Goal: Register for event/course

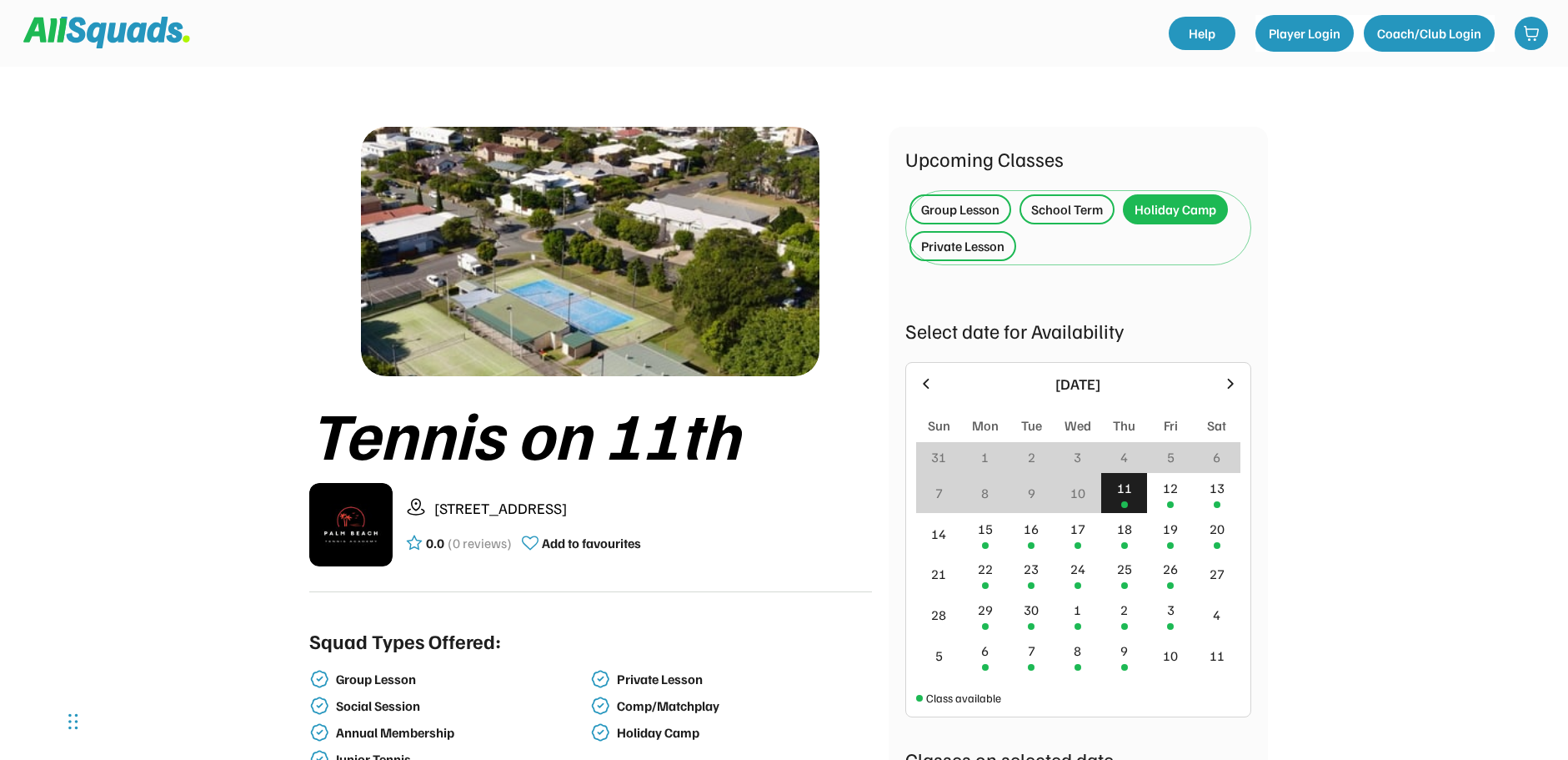
click at [1167, 209] on div "Holiday Camp" at bounding box center [1176, 209] width 82 height 20
click at [1123, 543] on div at bounding box center [1125, 545] width 7 height 7
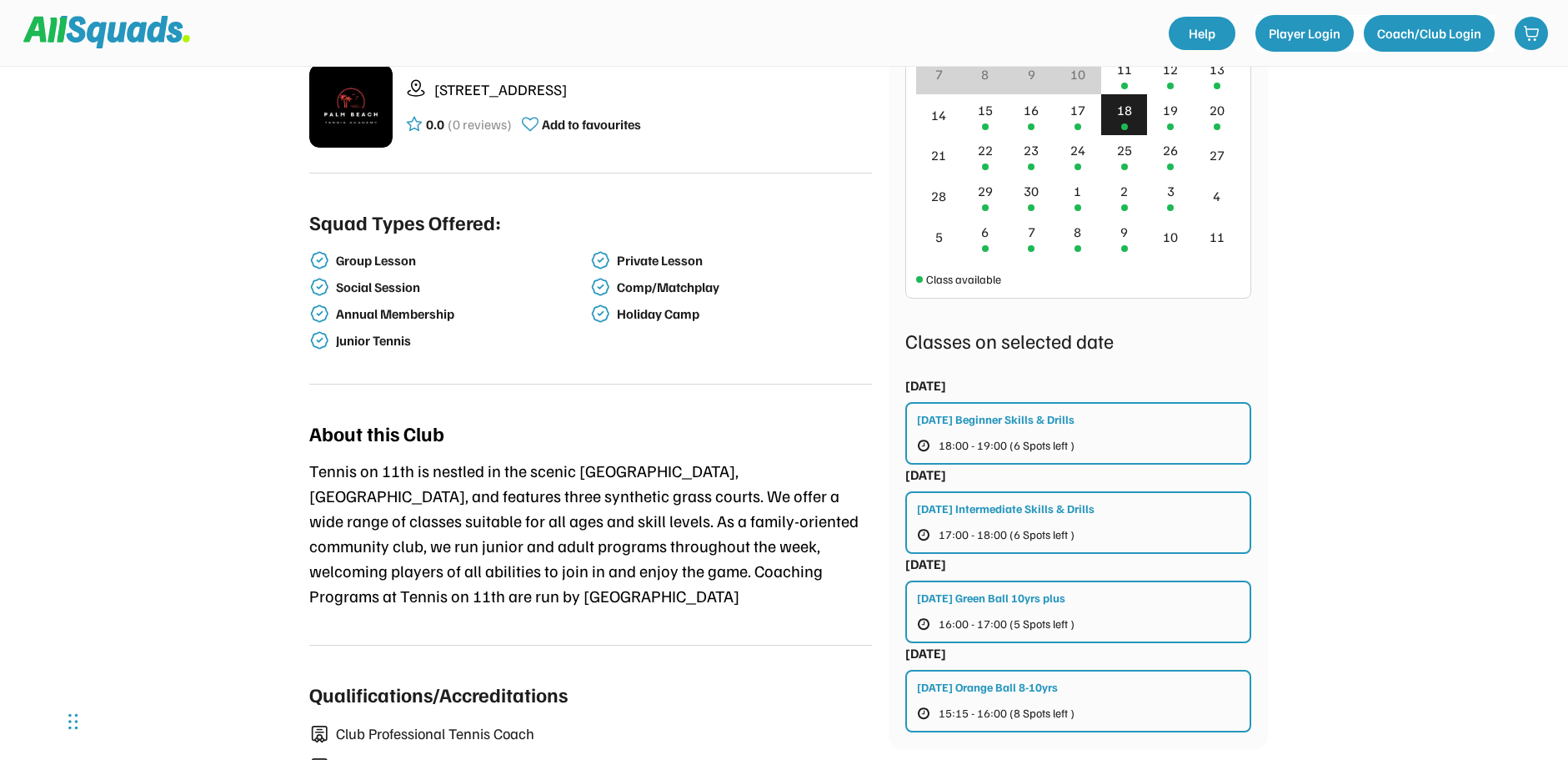
scroll to position [417, 0]
click at [1175, 108] on div "19" at bounding box center [1171, 111] width 15 height 20
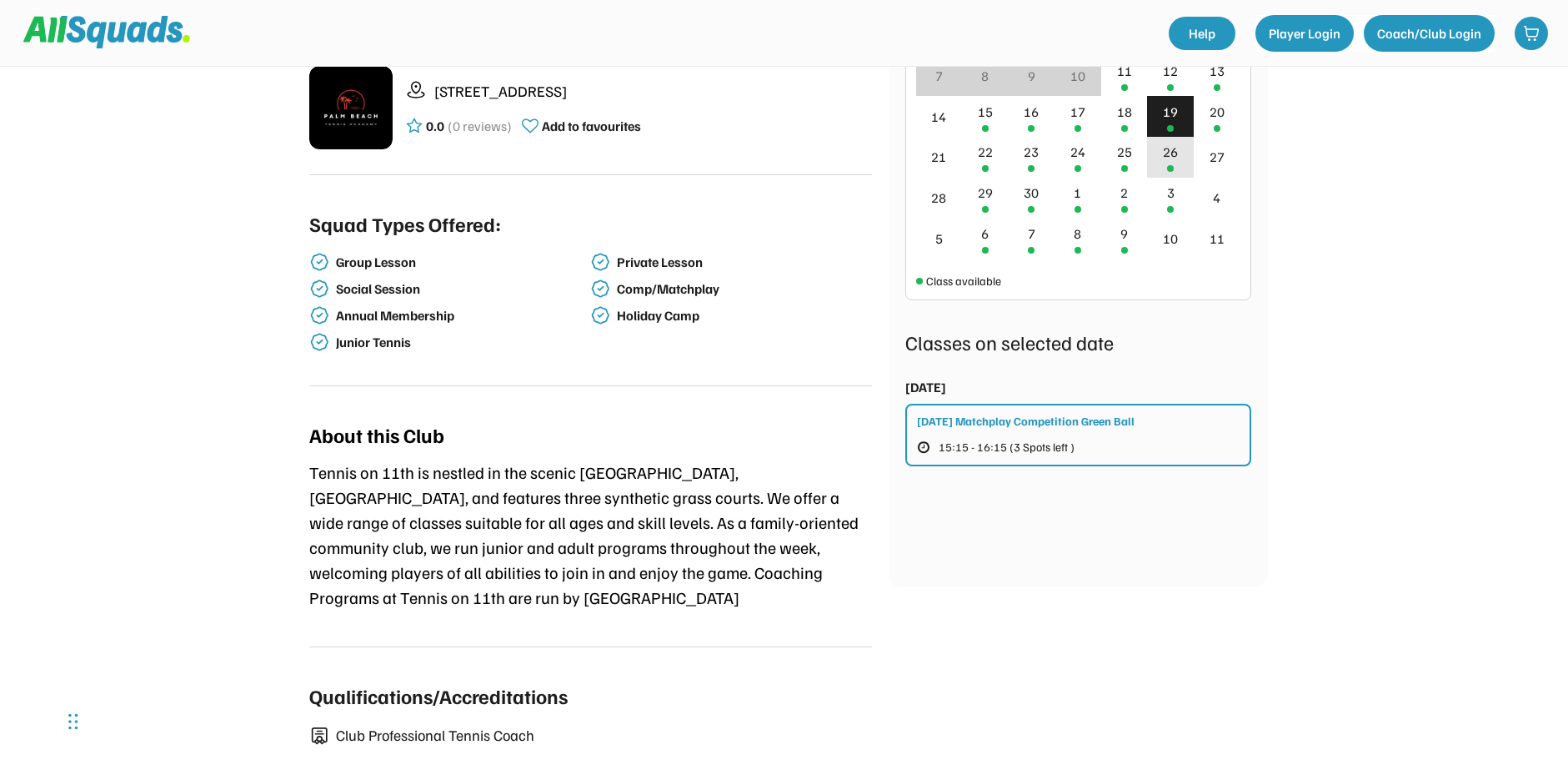
click at [1175, 155] on div "26" at bounding box center [1171, 151] width 15 height 20
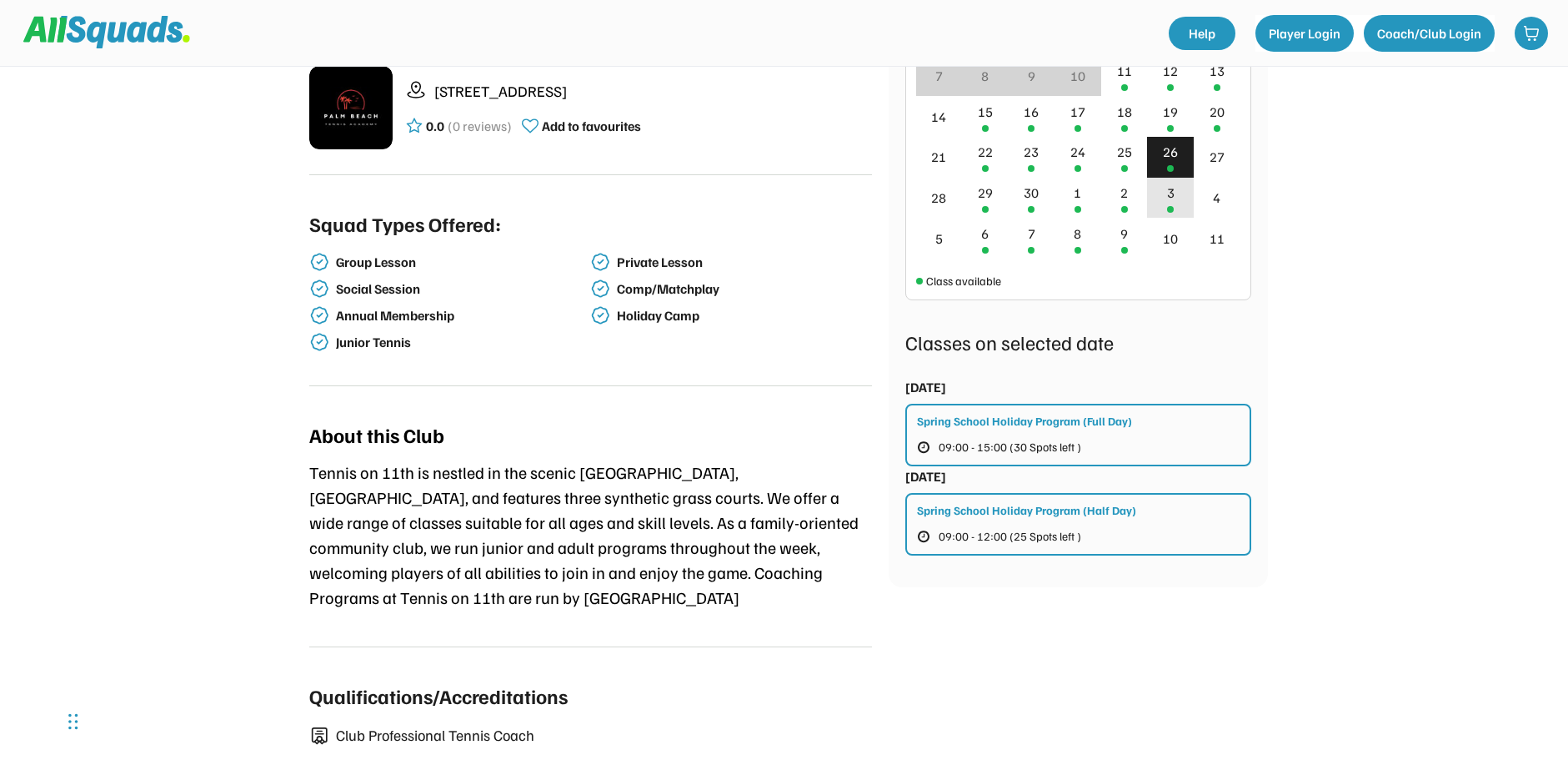
click at [1166, 194] on div "3" at bounding box center [1171, 198] width 47 height 41
click at [1169, 232] on div "10" at bounding box center [1171, 238] width 15 height 20
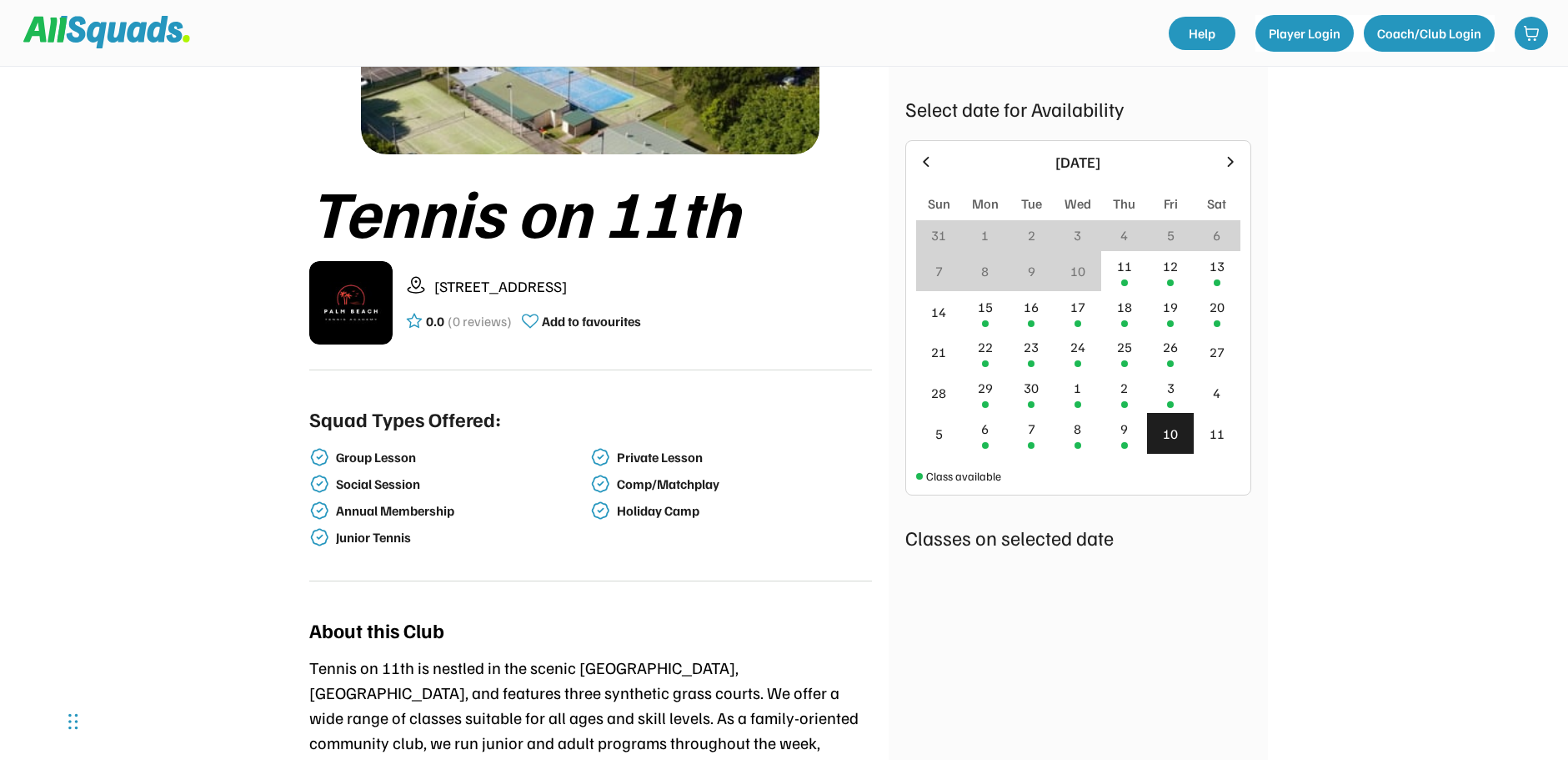
scroll to position [167, 0]
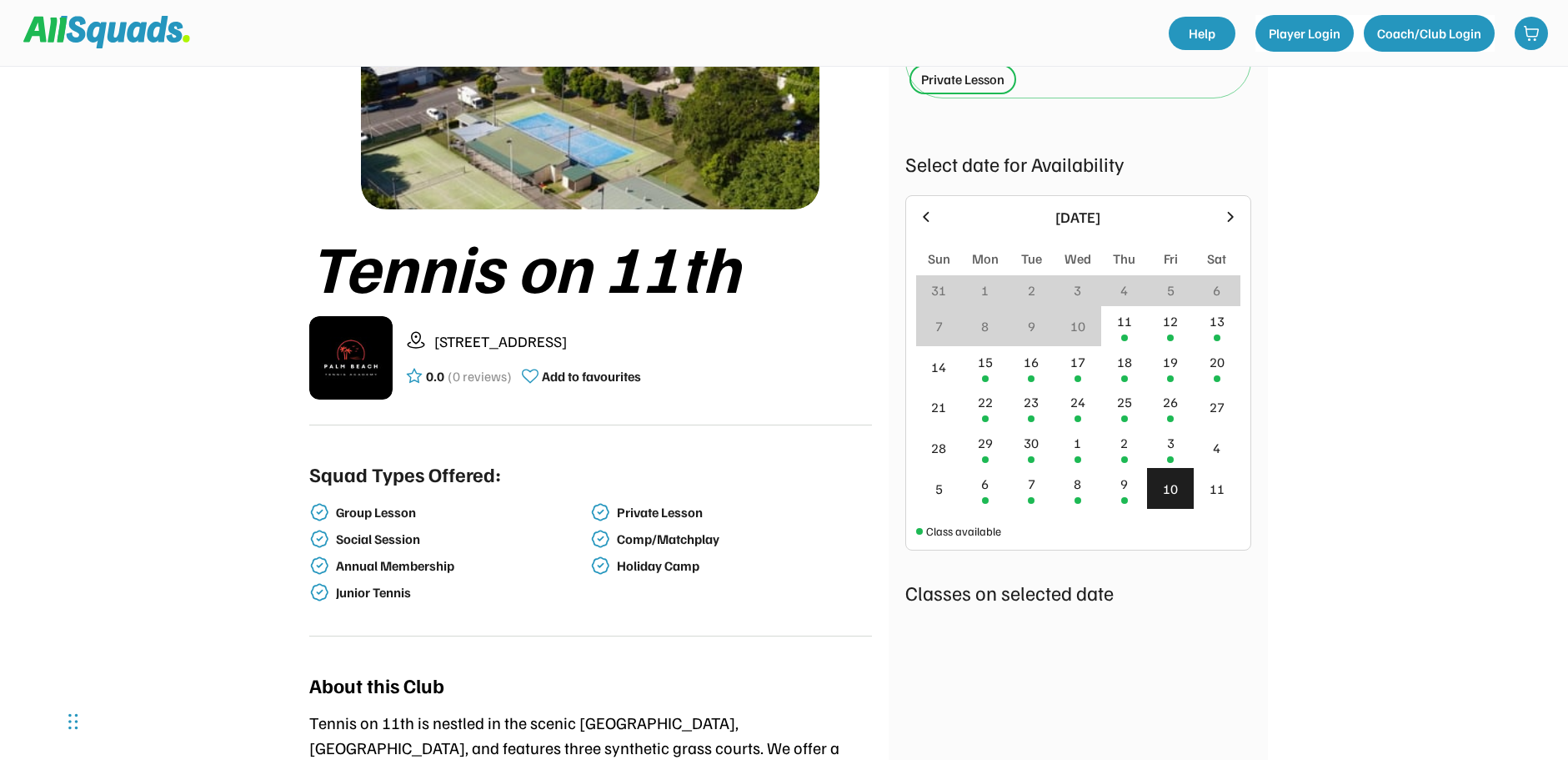
click at [1224, 210] on icon at bounding box center [1230, 216] width 18 height 18
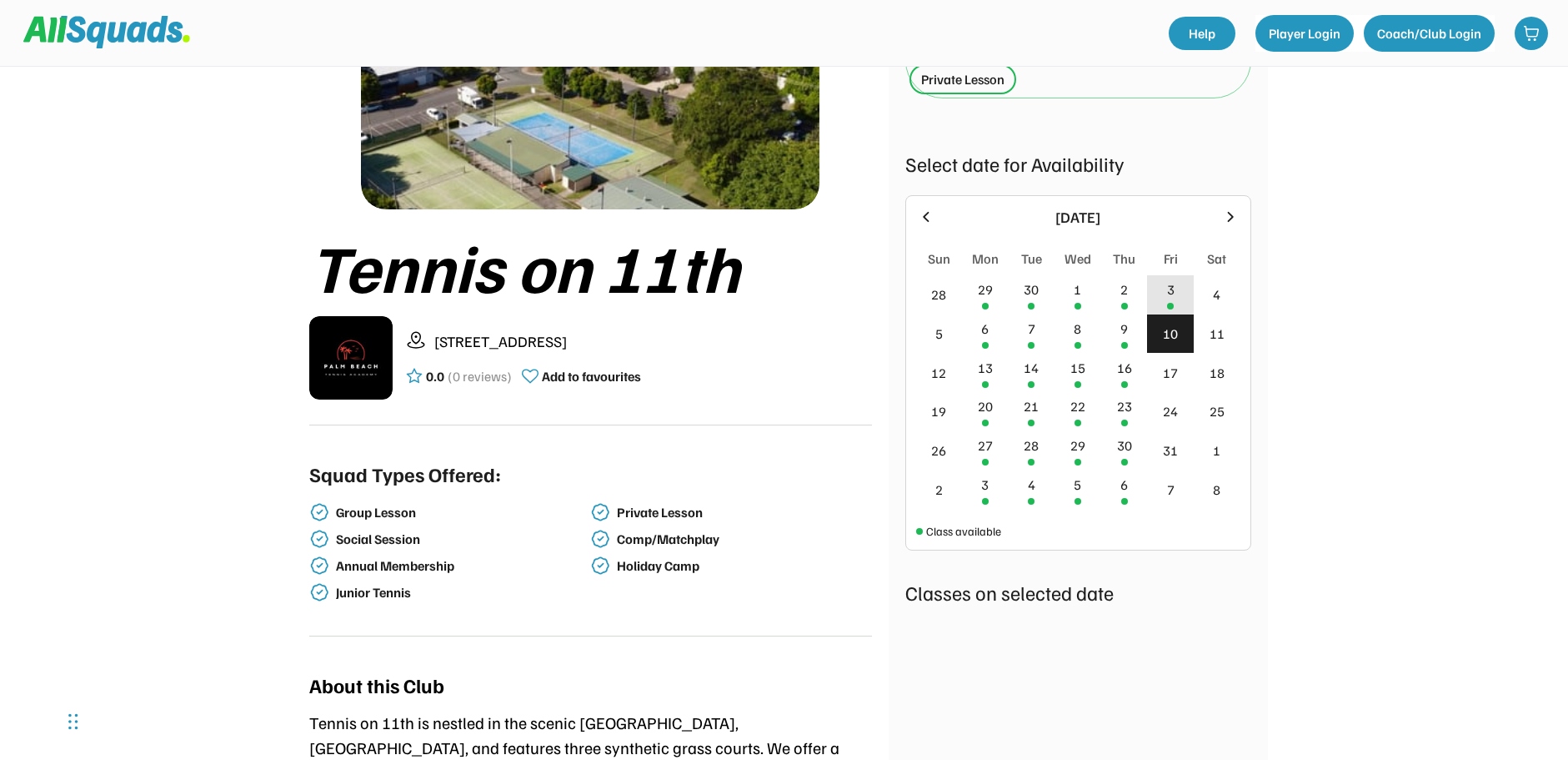
click at [1174, 298] on div "3" at bounding box center [1171, 289] width 8 height 20
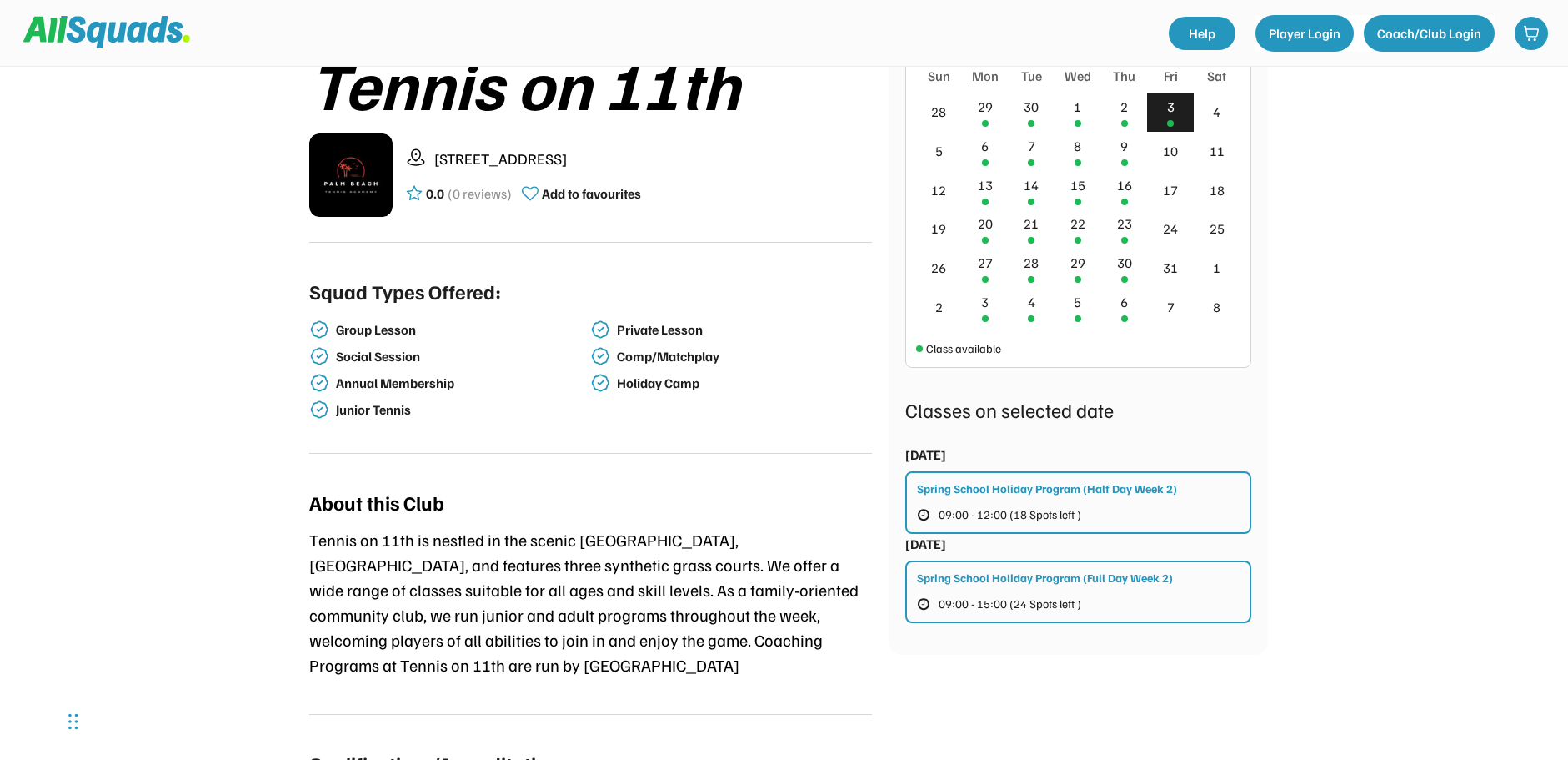
scroll to position [250, 0]
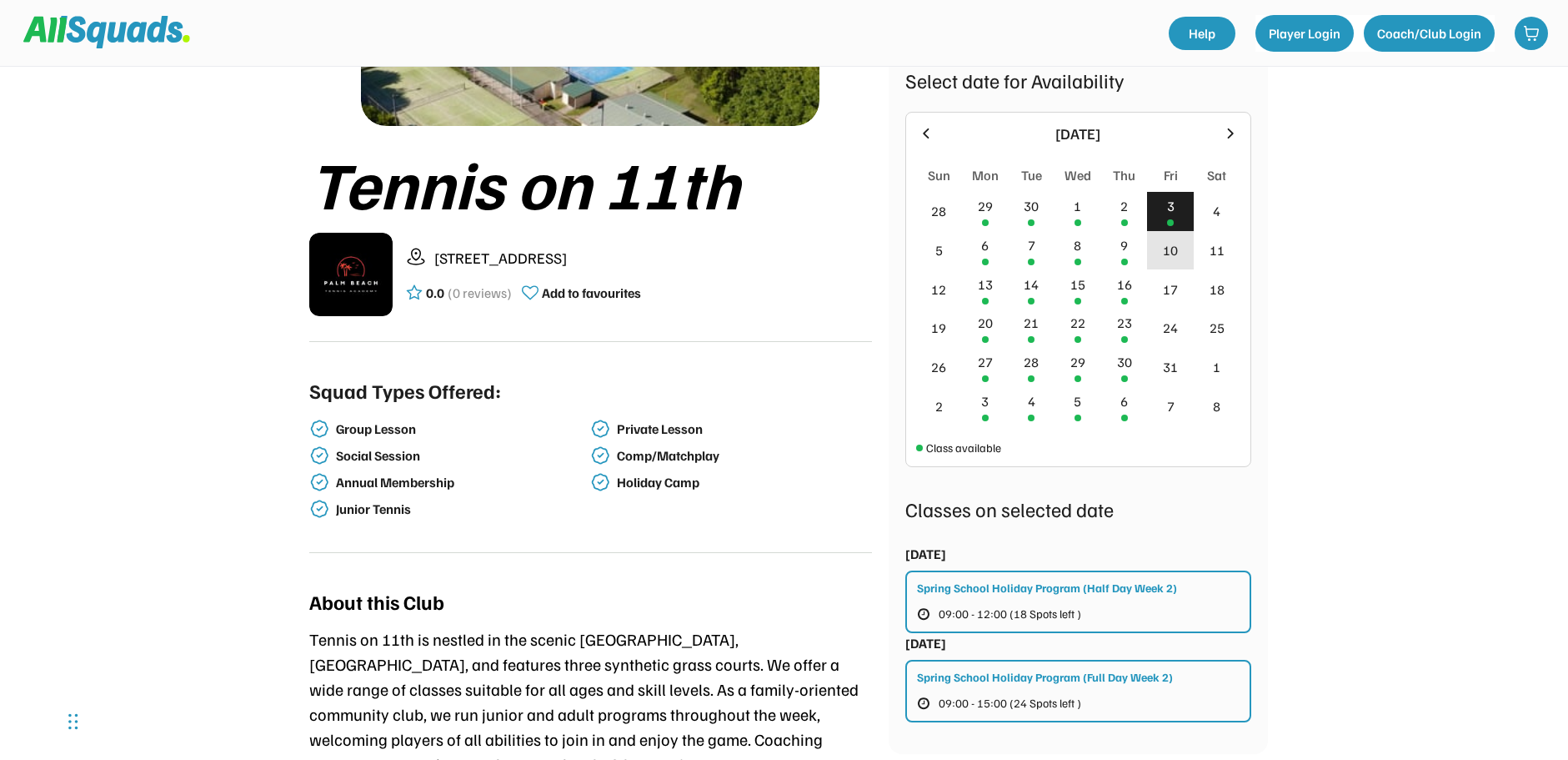
click at [1167, 253] on div "10" at bounding box center [1171, 250] width 15 height 20
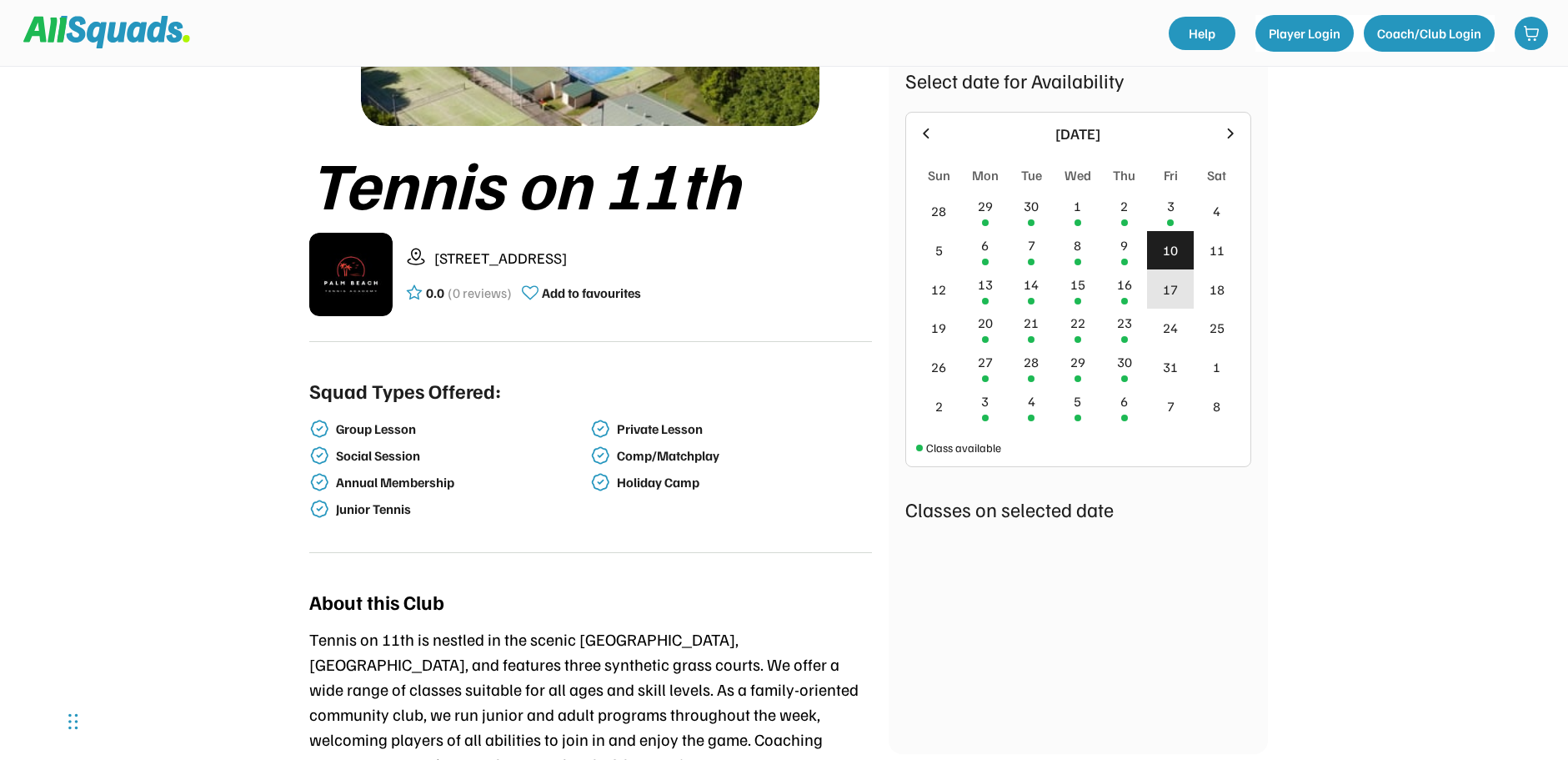
click at [1171, 292] on div "17" at bounding box center [1171, 289] width 15 height 20
click at [1171, 325] on div "24" at bounding box center [1171, 327] width 15 height 20
click at [1127, 324] on div "23" at bounding box center [1125, 322] width 15 height 20
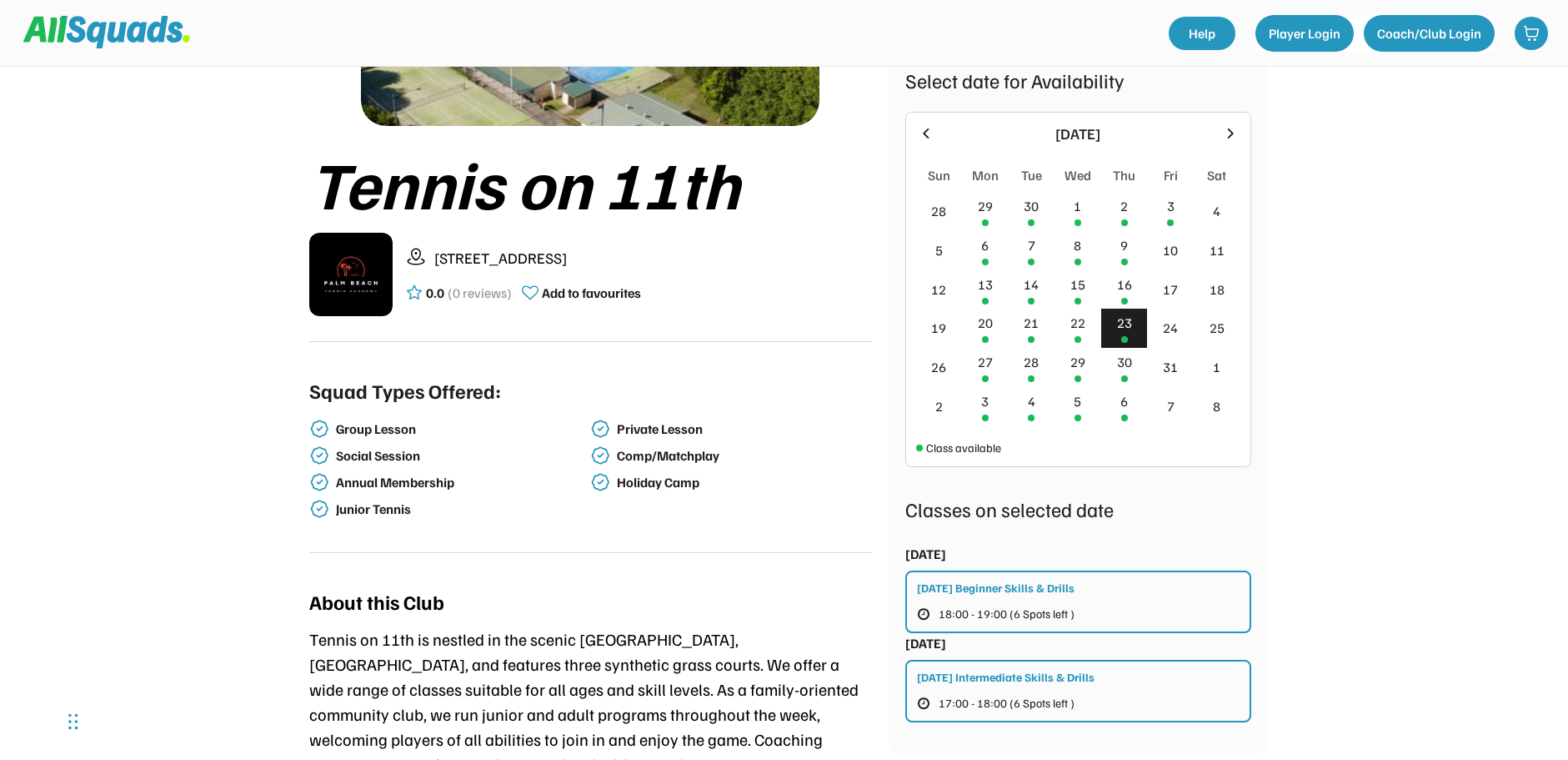
scroll to position [334, 0]
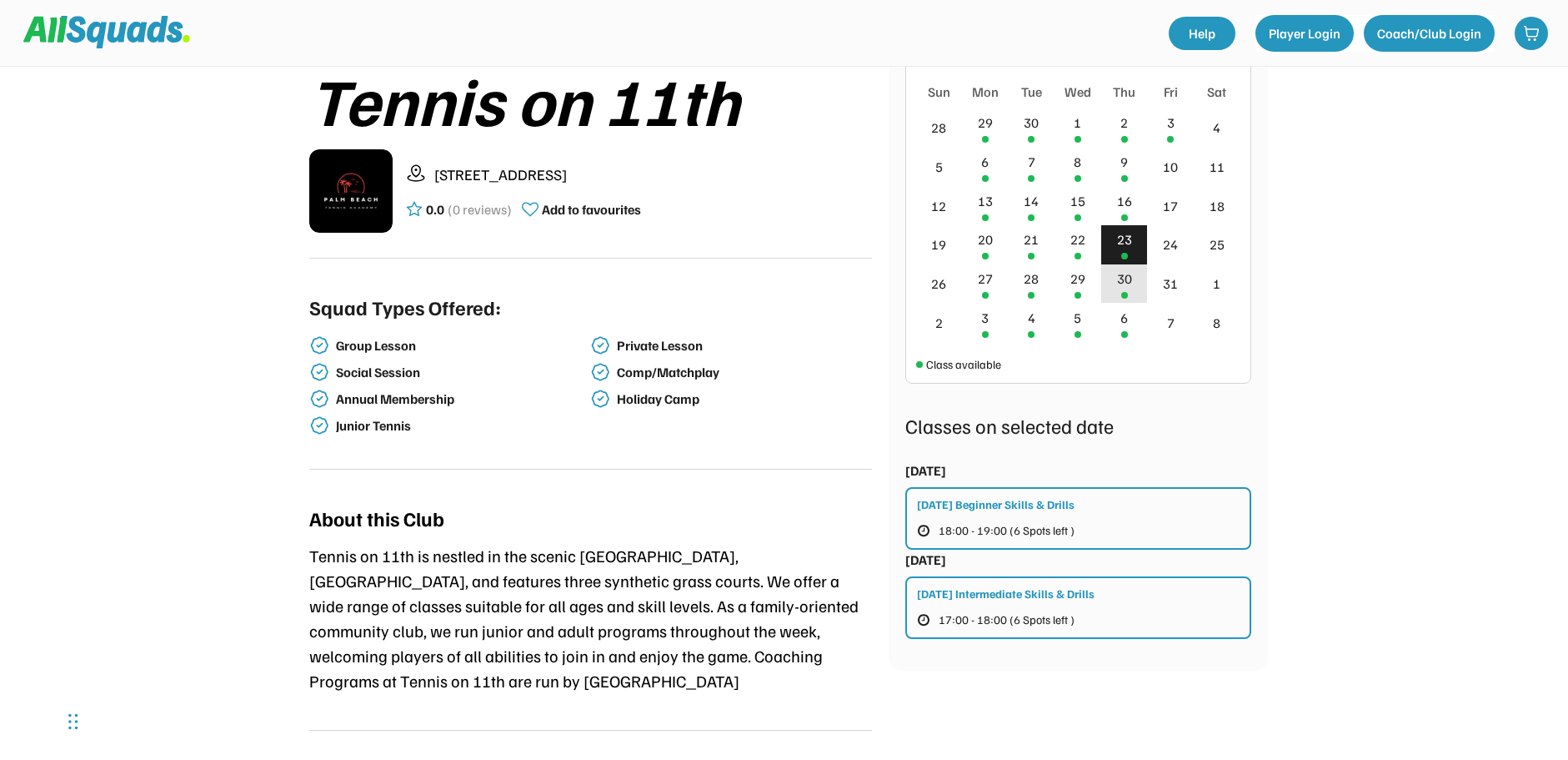
click at [1127, 294] on div at bounding box center [1125, 294] width 7 height 7
click at [1127, 320] on div "6" at bounding box center [1125, 317] width 8 height 20
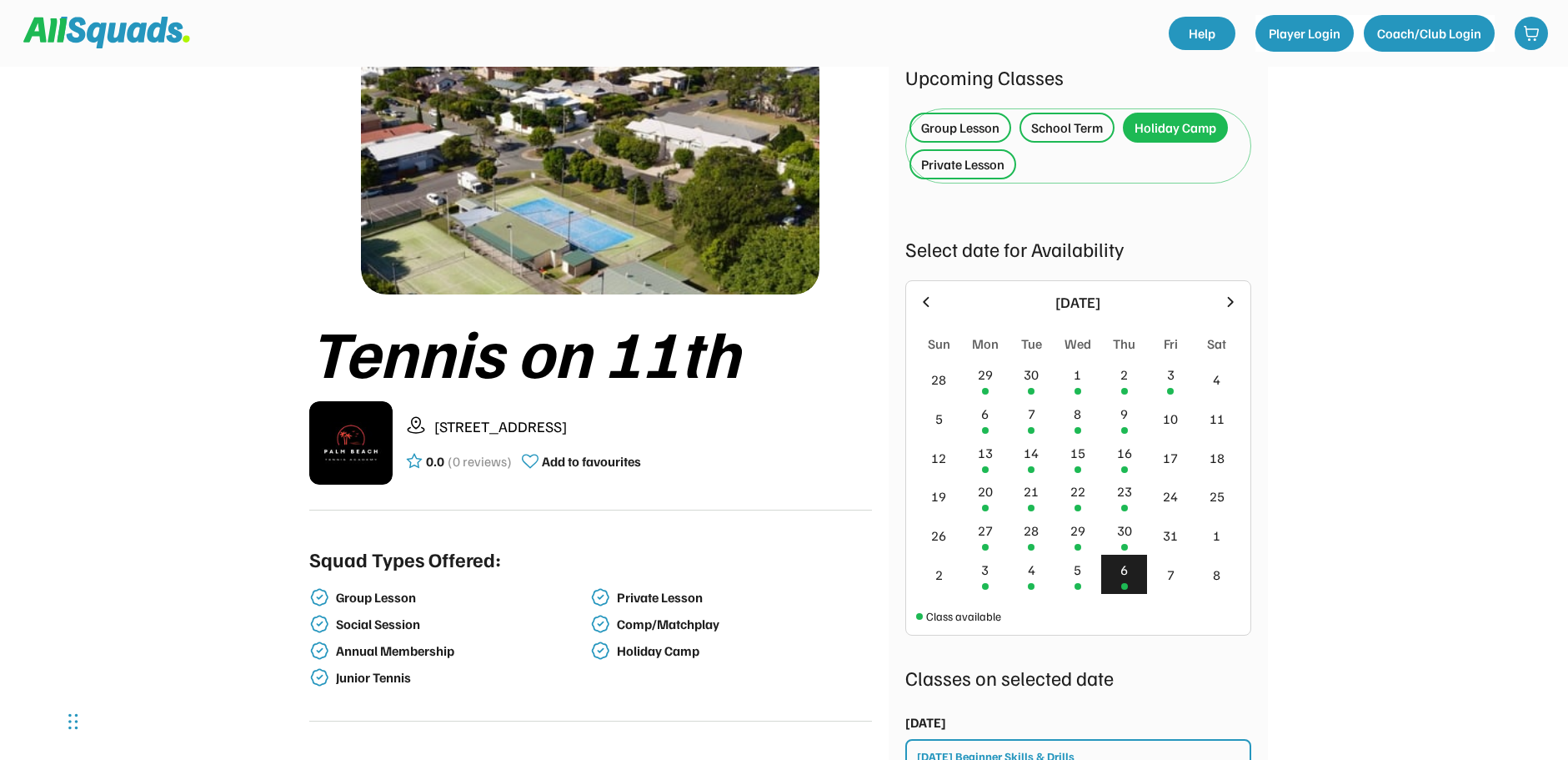
scroll to position [0, 0]
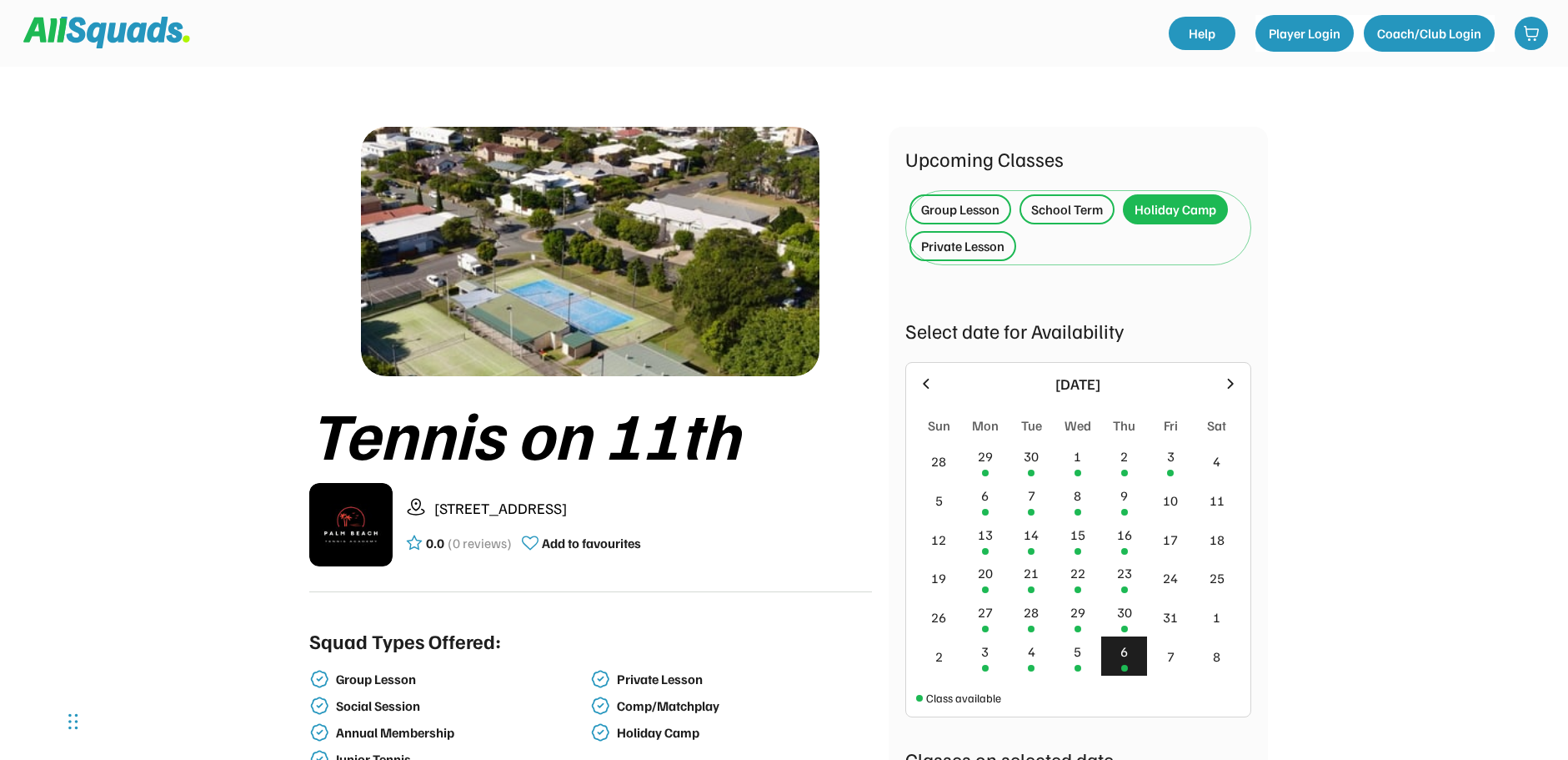
click at [1227, 385] on icon at bounding box center [1230, 383] width 18 height 18
click at [1122, 462] on div "30" at bounding box center [1125, 456] width 15 height 20
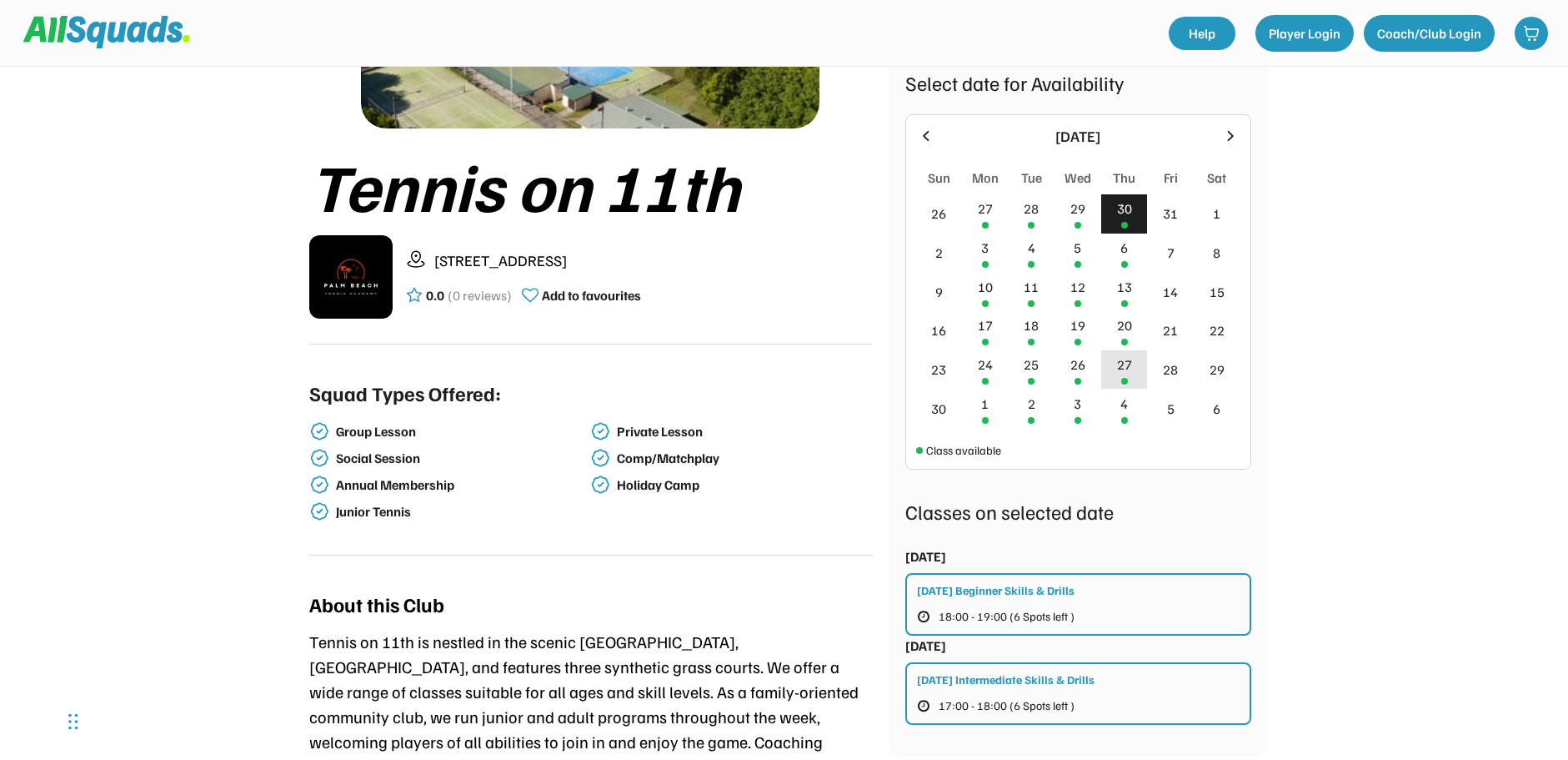
scroll to position [334, 0]
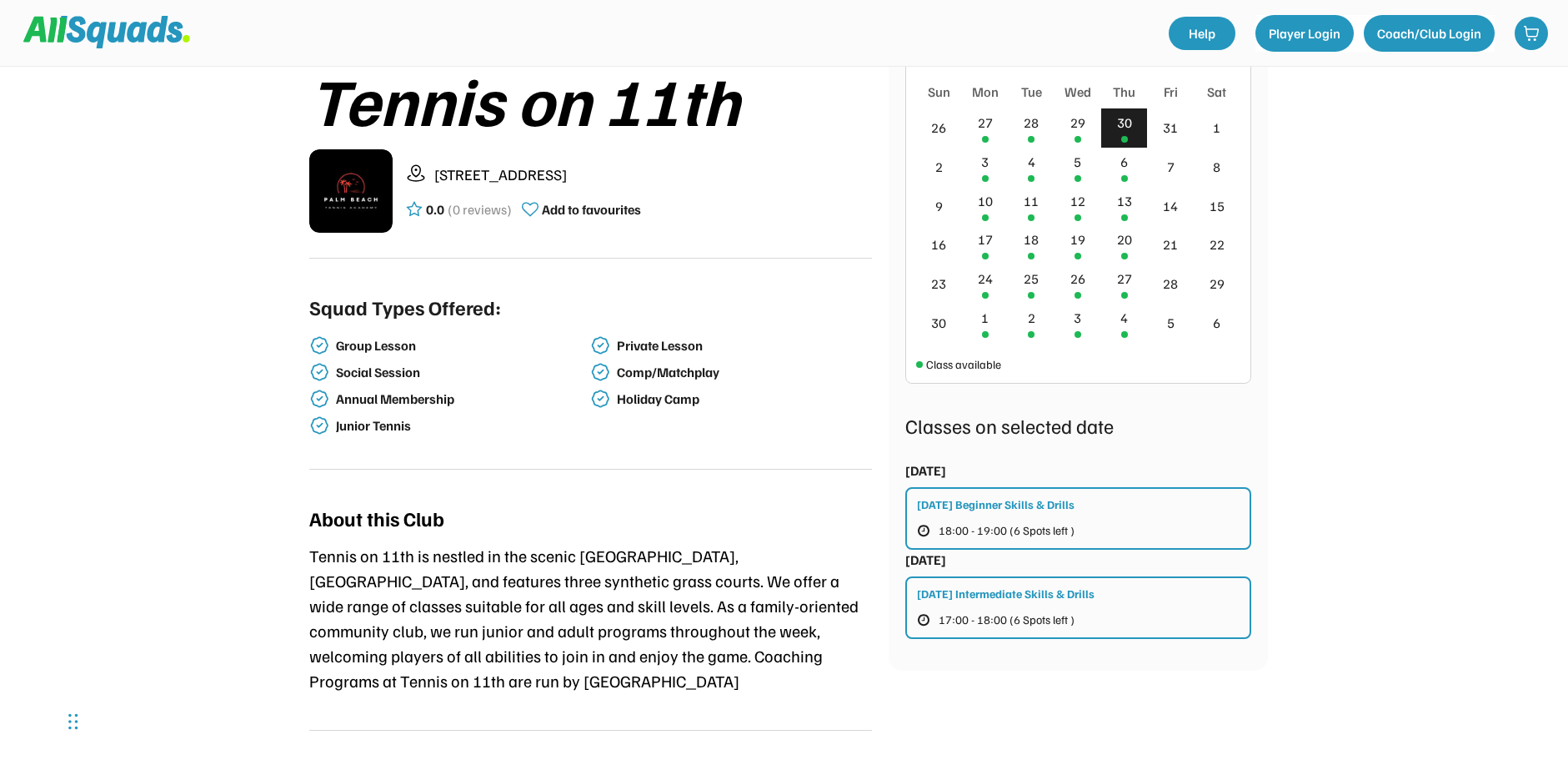
click at [1013, 599] on div "Thursday Intermediate Skills & Drills" at bounding box center [1006, 594] width 178 height 17
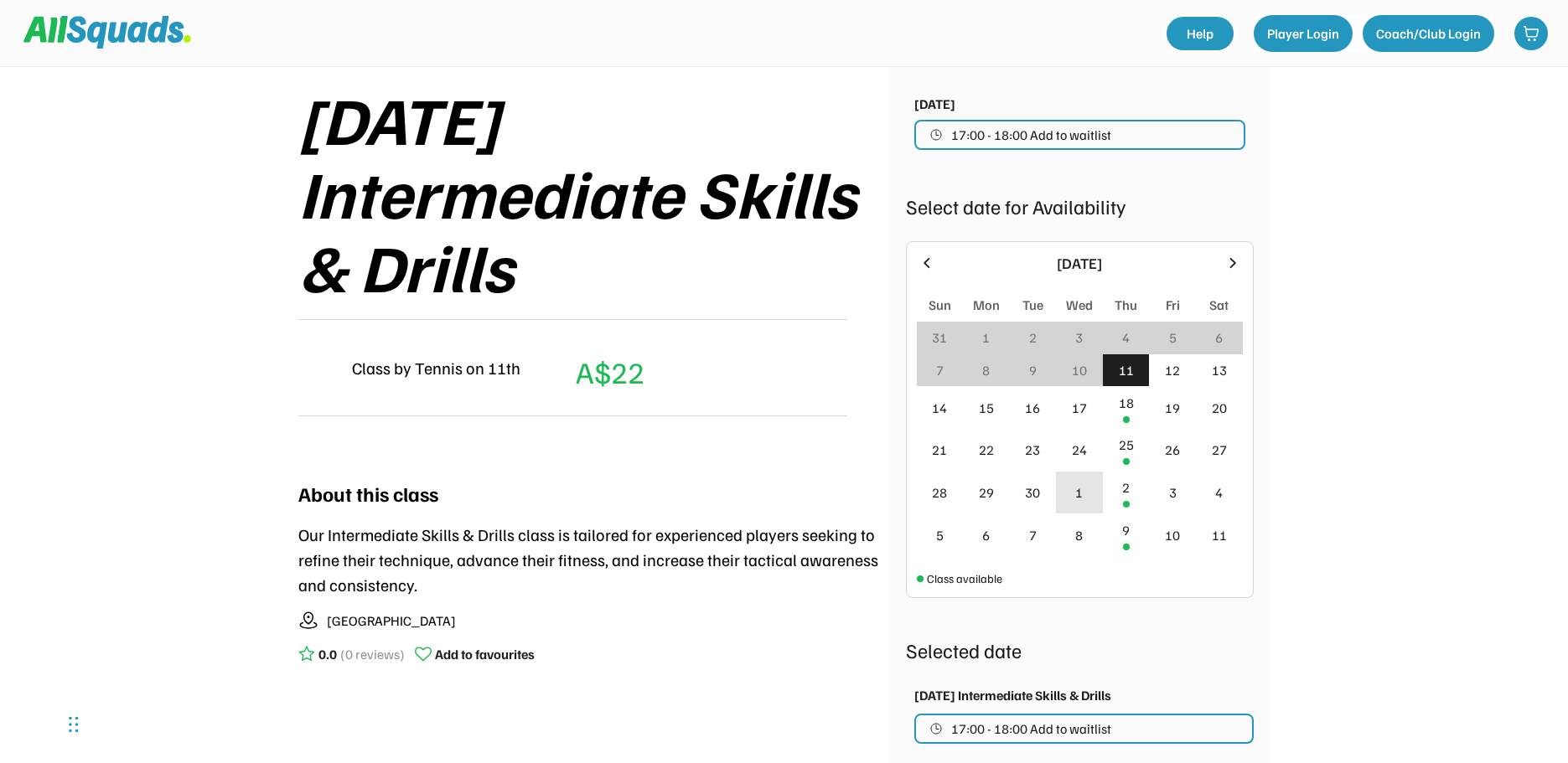
scroll to position [251, 0]
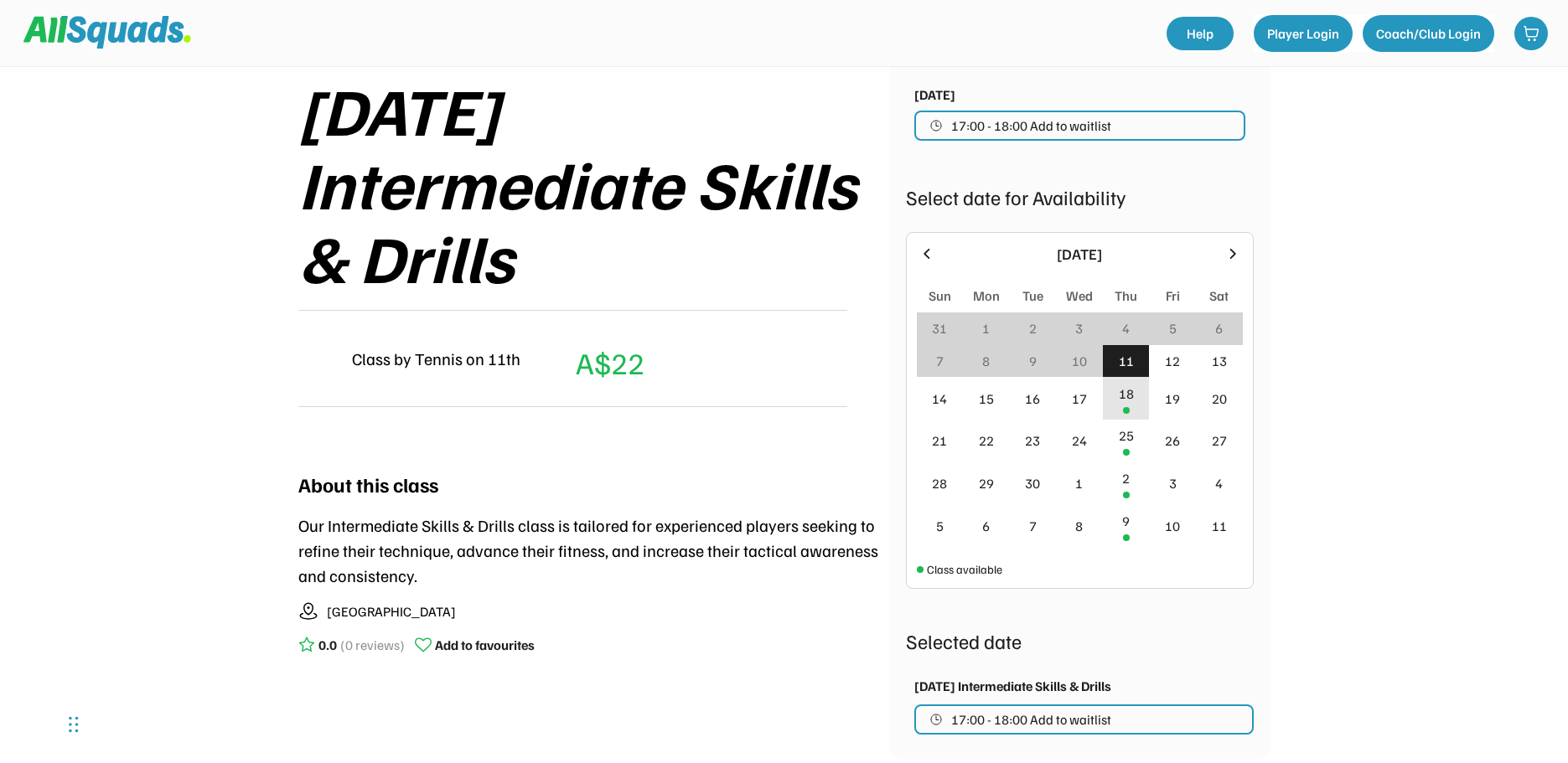
click at [1121, 398] on div "18" at bounding box center [1126, 393] width 15 height 20
click at [1136, 403] on div "18" at bounding box center [1125, 398] width 47 height 43
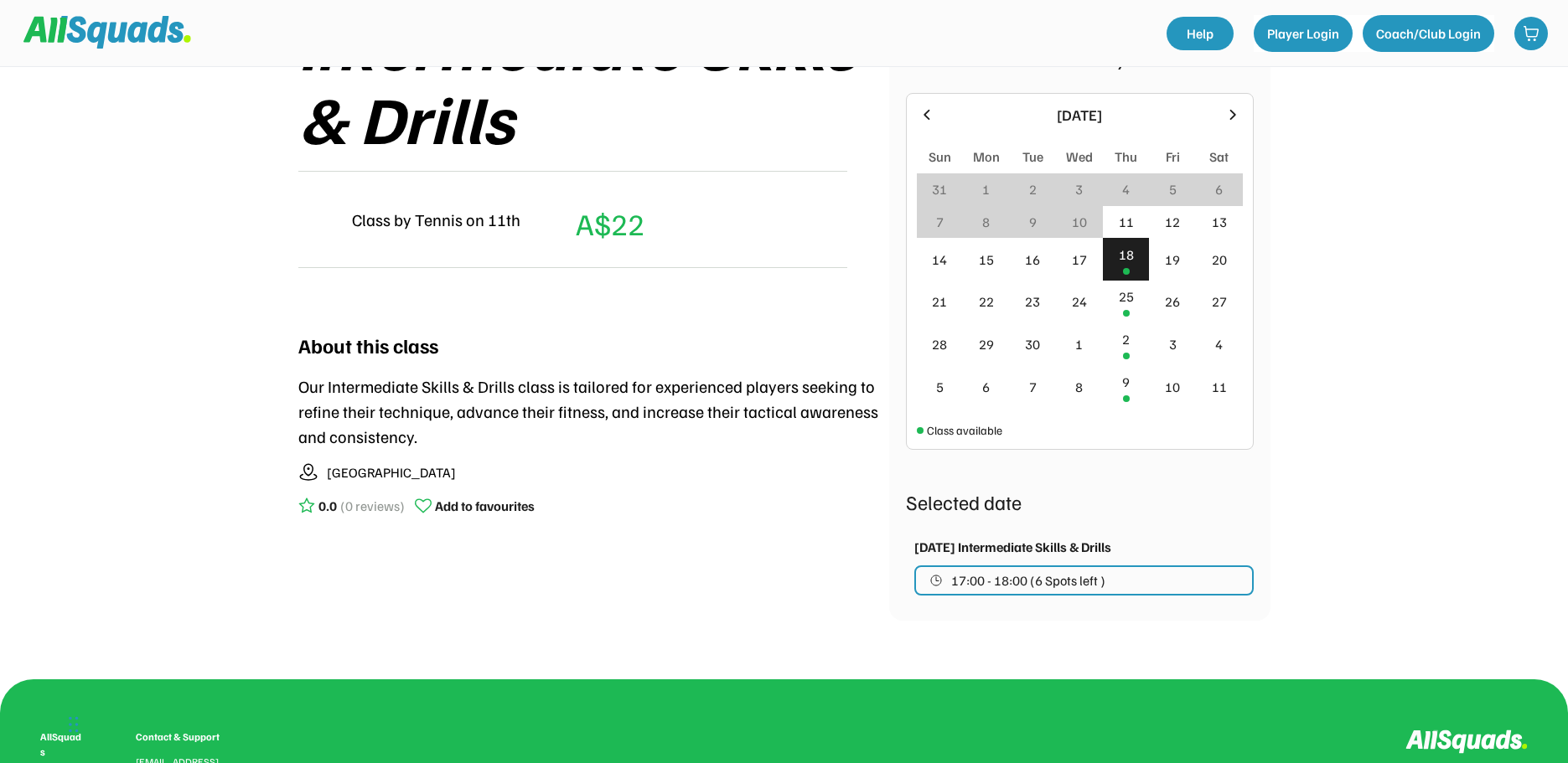
scroll to position [418, 0]
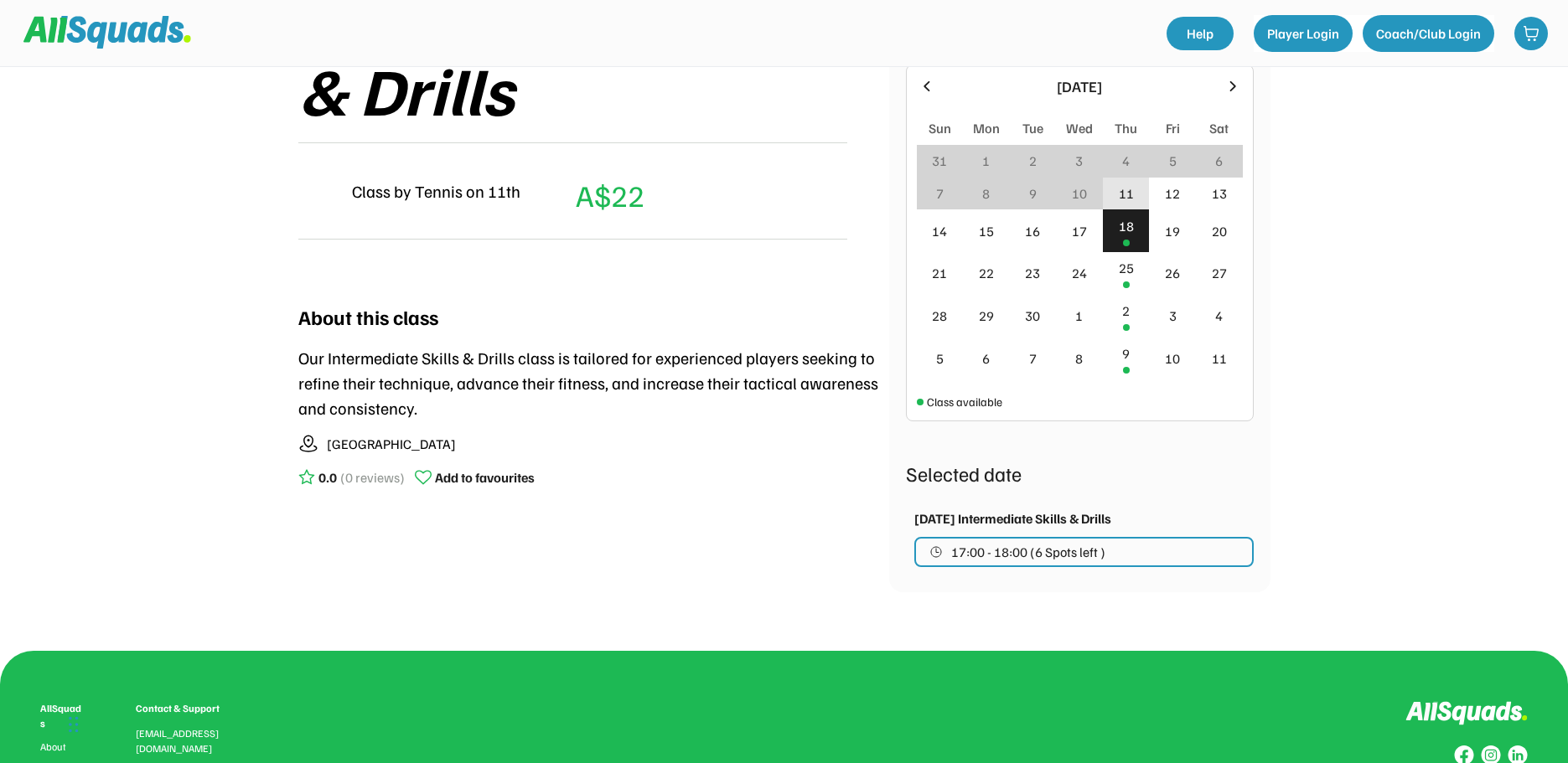
click at [1126, 197] on div "11" at bounding box center [1126, 193] width 15 height 20
click at [1125, 195] on div "11" at bounding box center [1126, 193] width 15 height 20
click at [1126, 265] on div "25" at bounding box center [1126, 268] width 15 height 20
click at [1125, 198] on div "11" at bounding box center [1126, 193] width 15 height 20
click at [1126, 183] on div "11" at bounding box center [1126, 193] width 15 height 20
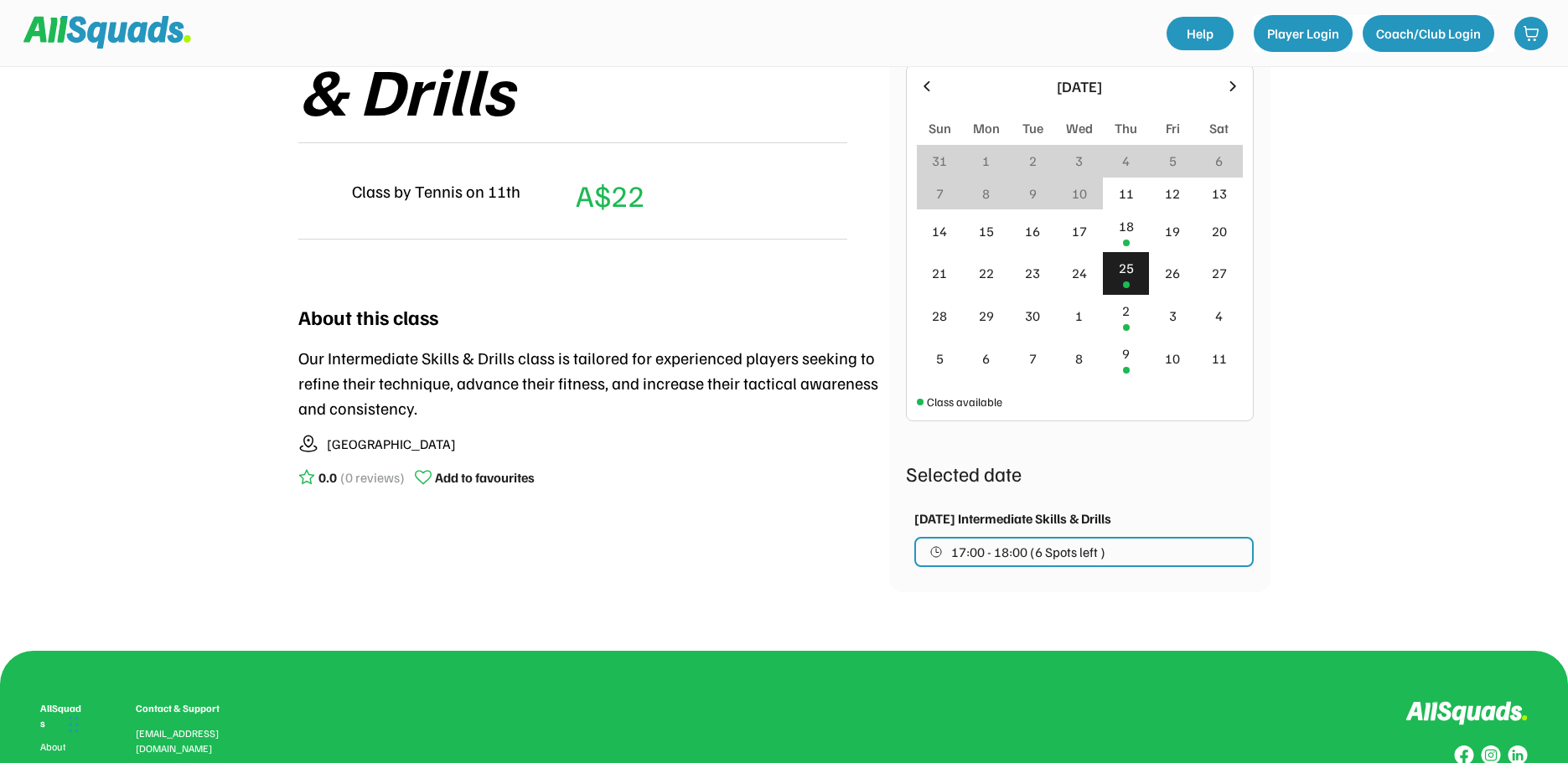
click at [1089, 191] on div "10" at bounding box center [1079, 194] width 47 height 33
click at [1174, 195] on div "12" at bounding box center [1172, 193] width 15 height 20
click at [953, 232] on div "14" at bounding box center [940, 230] width 47 height 43
click at [1122, 230] on div "18" at bounding box center [1126, 226] width 15 height 20
click at [1127, 275] on div "25" at bounding box center [1126, 268] width 15 height 20
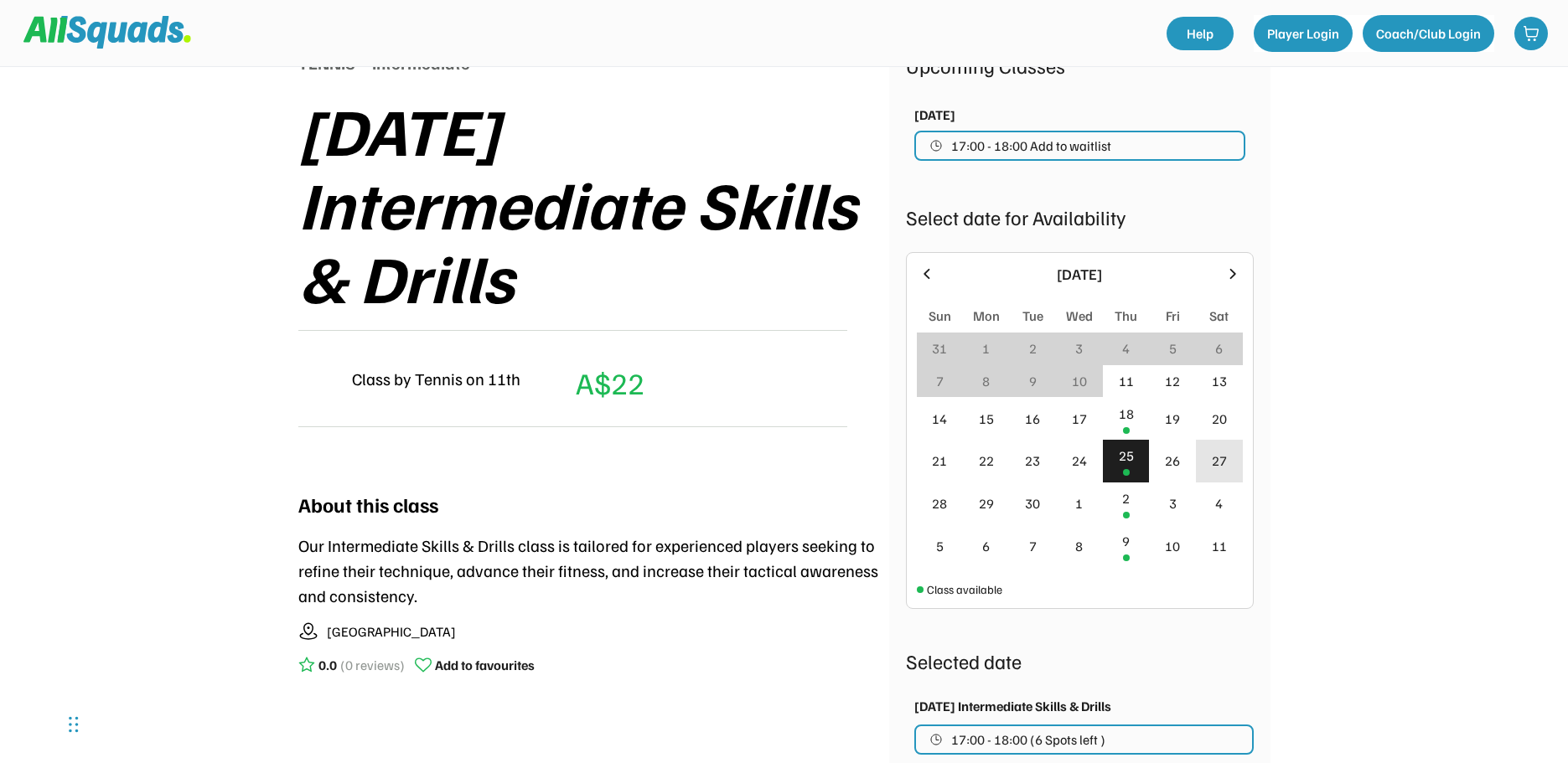
scroll to position [83, 0]
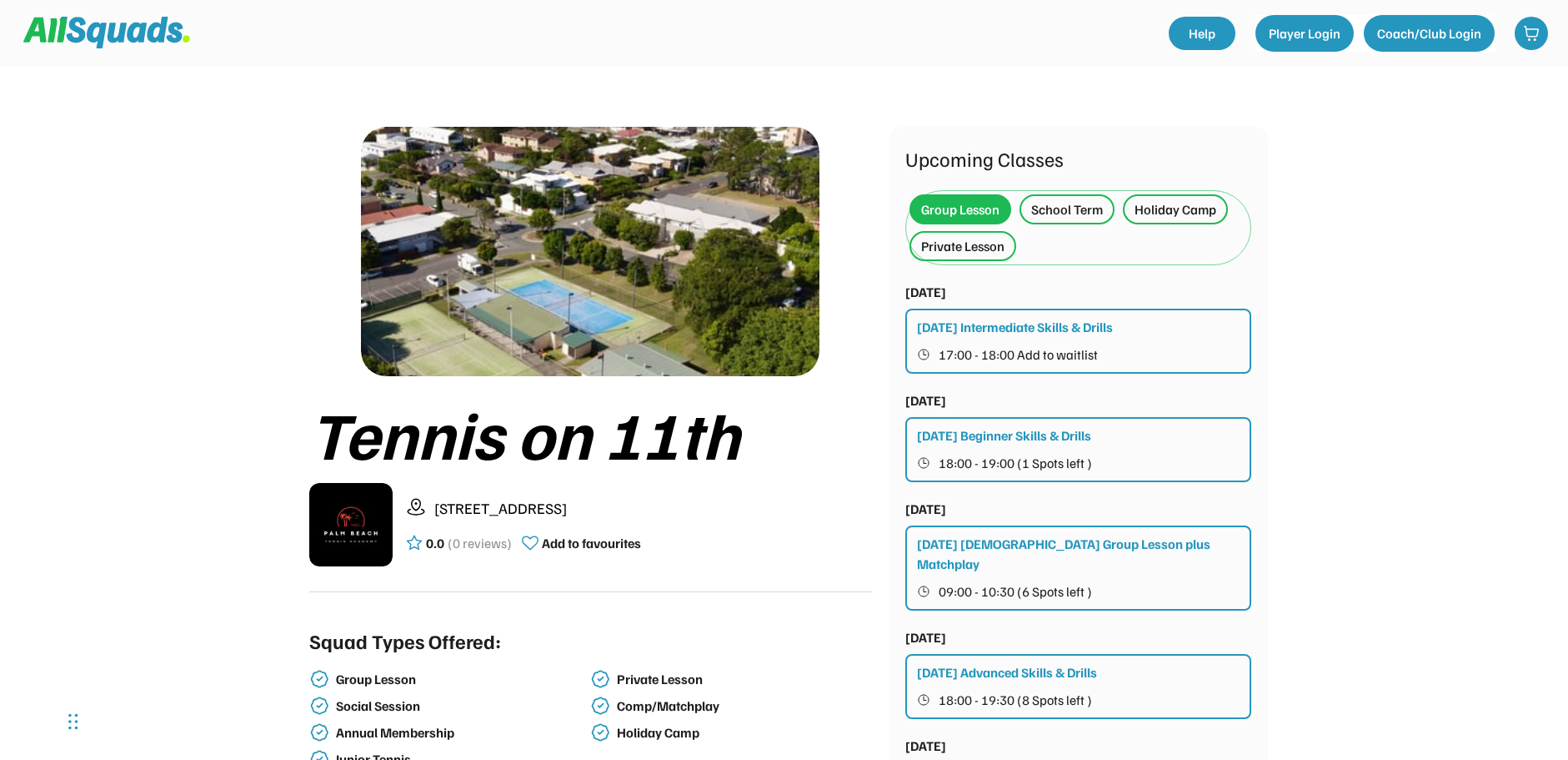
click at [962, 246] on div "Private Lesson" at bounding box center [962, 246] width 83 height 20
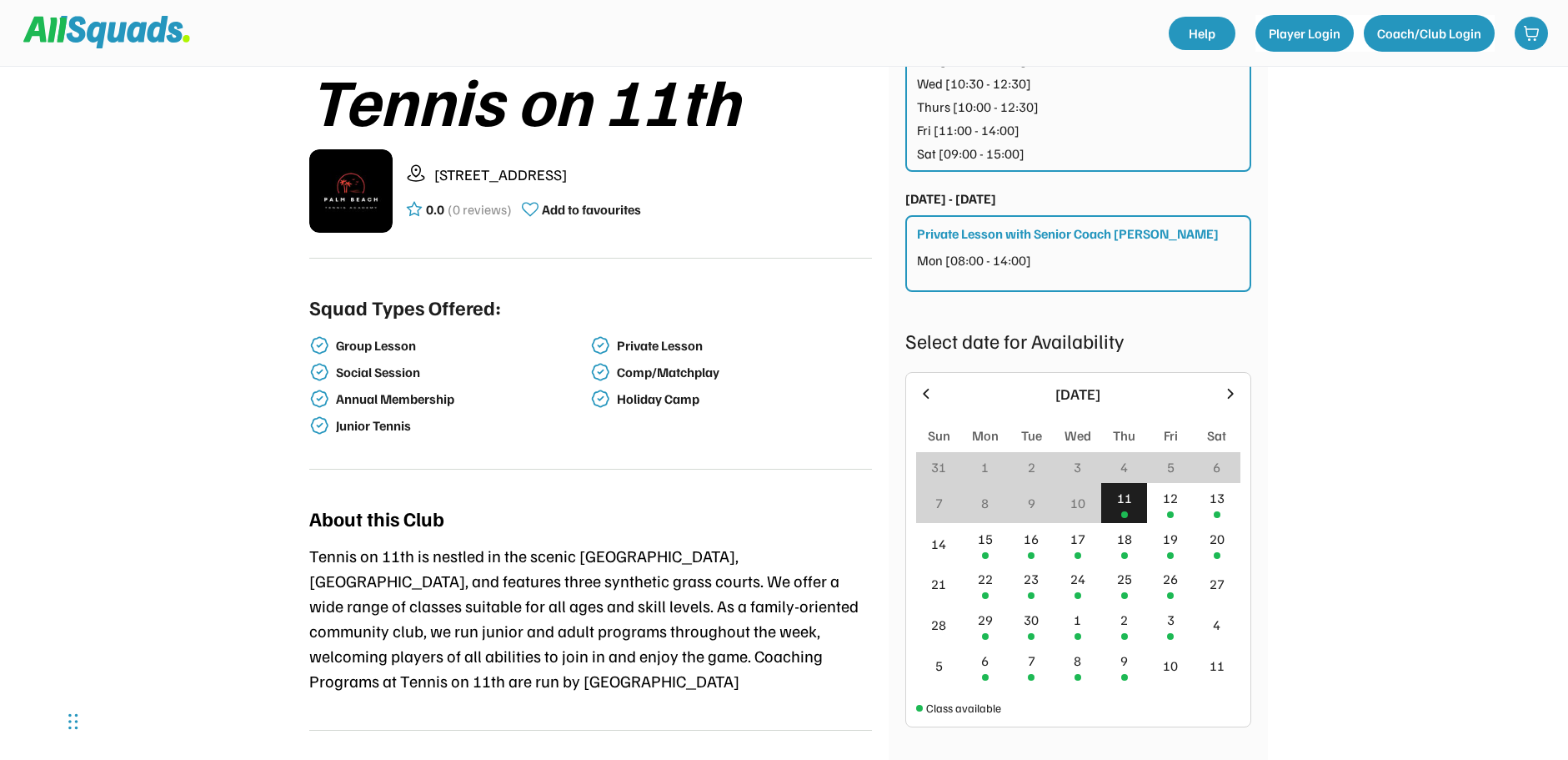
scroll to position [417, 0]
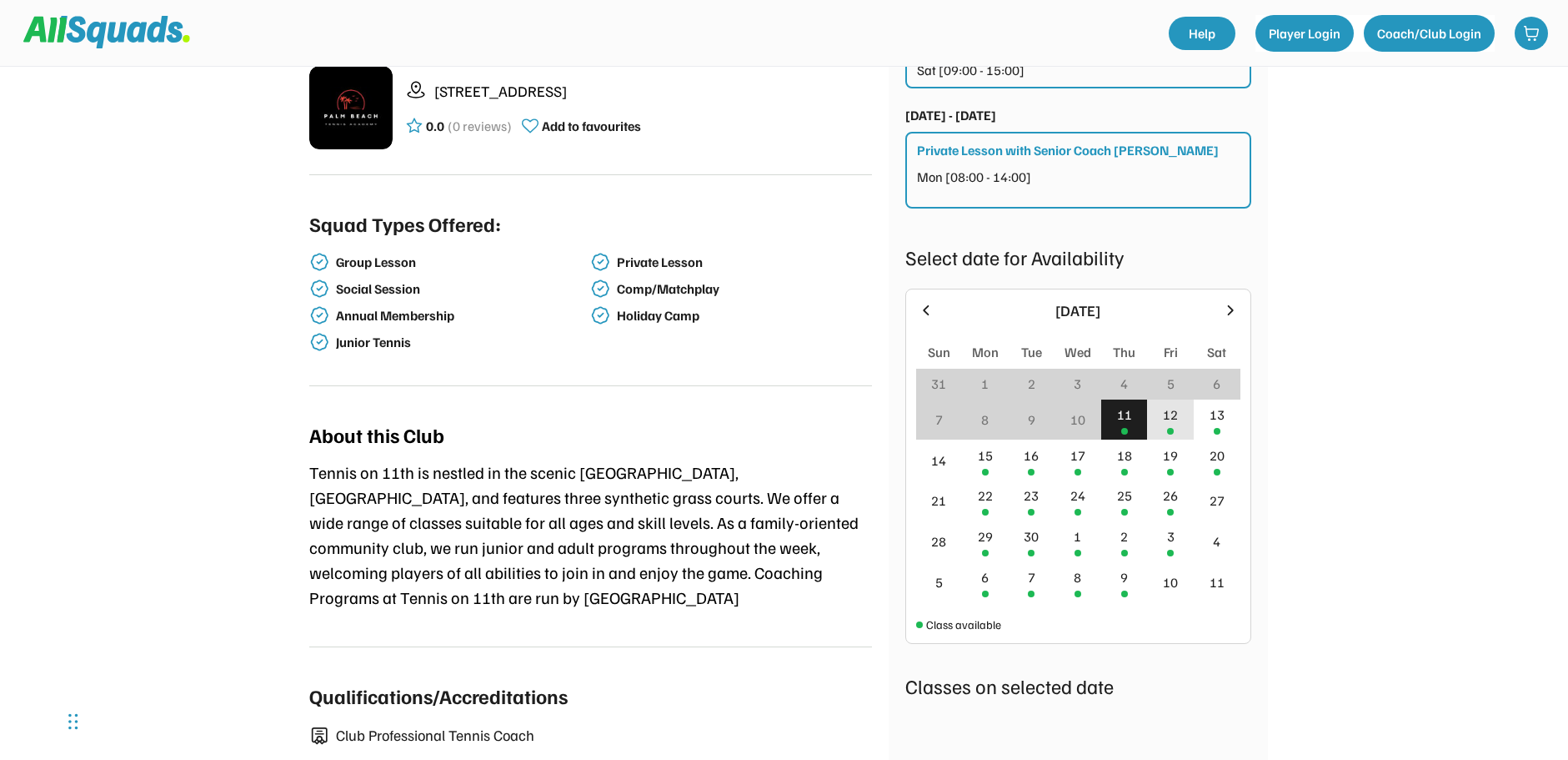
click at [1172, 423] on div "12" at bounding box center [1171, 414] width 15 height 20
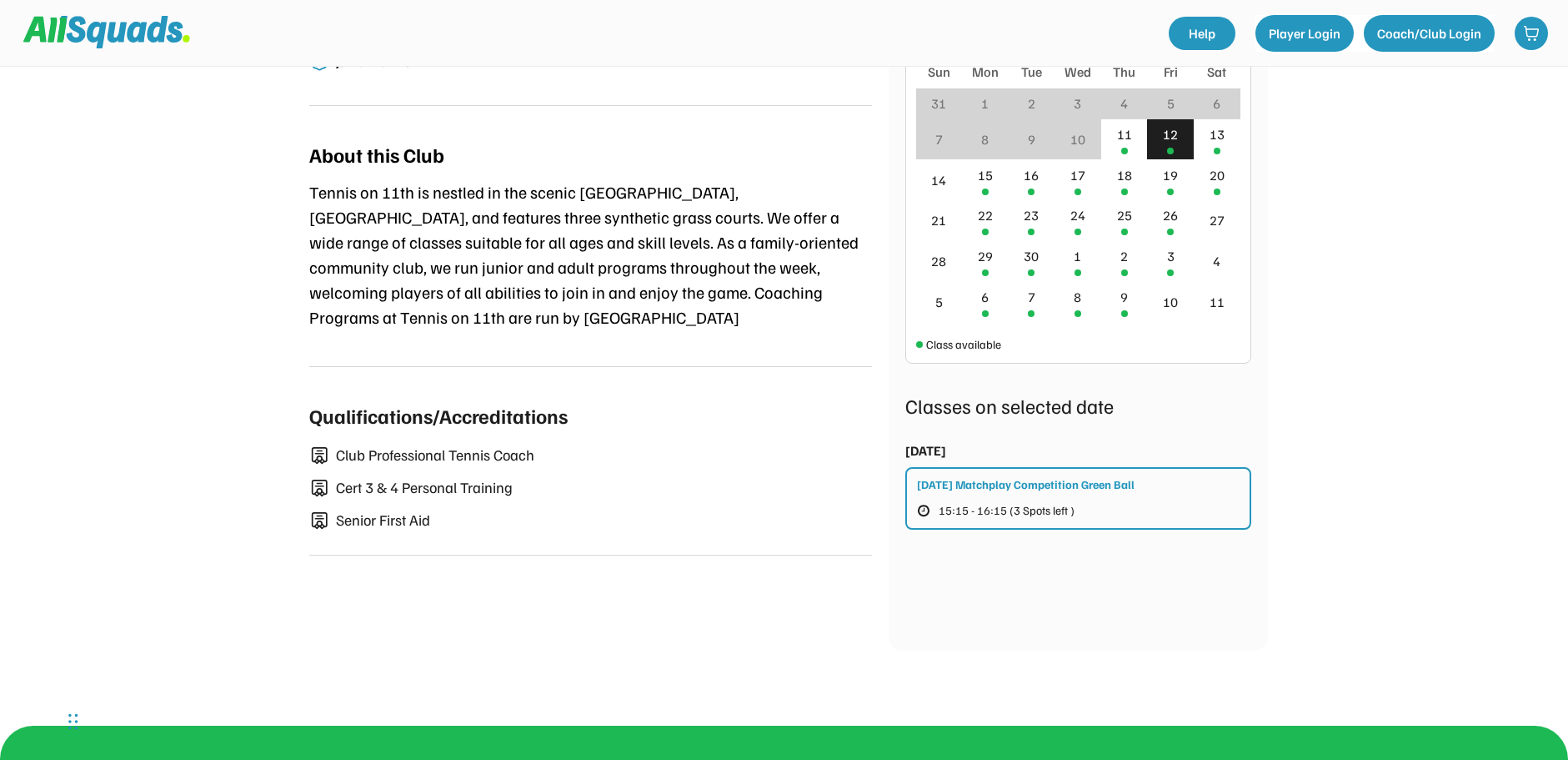
scroll to position [667, 0]
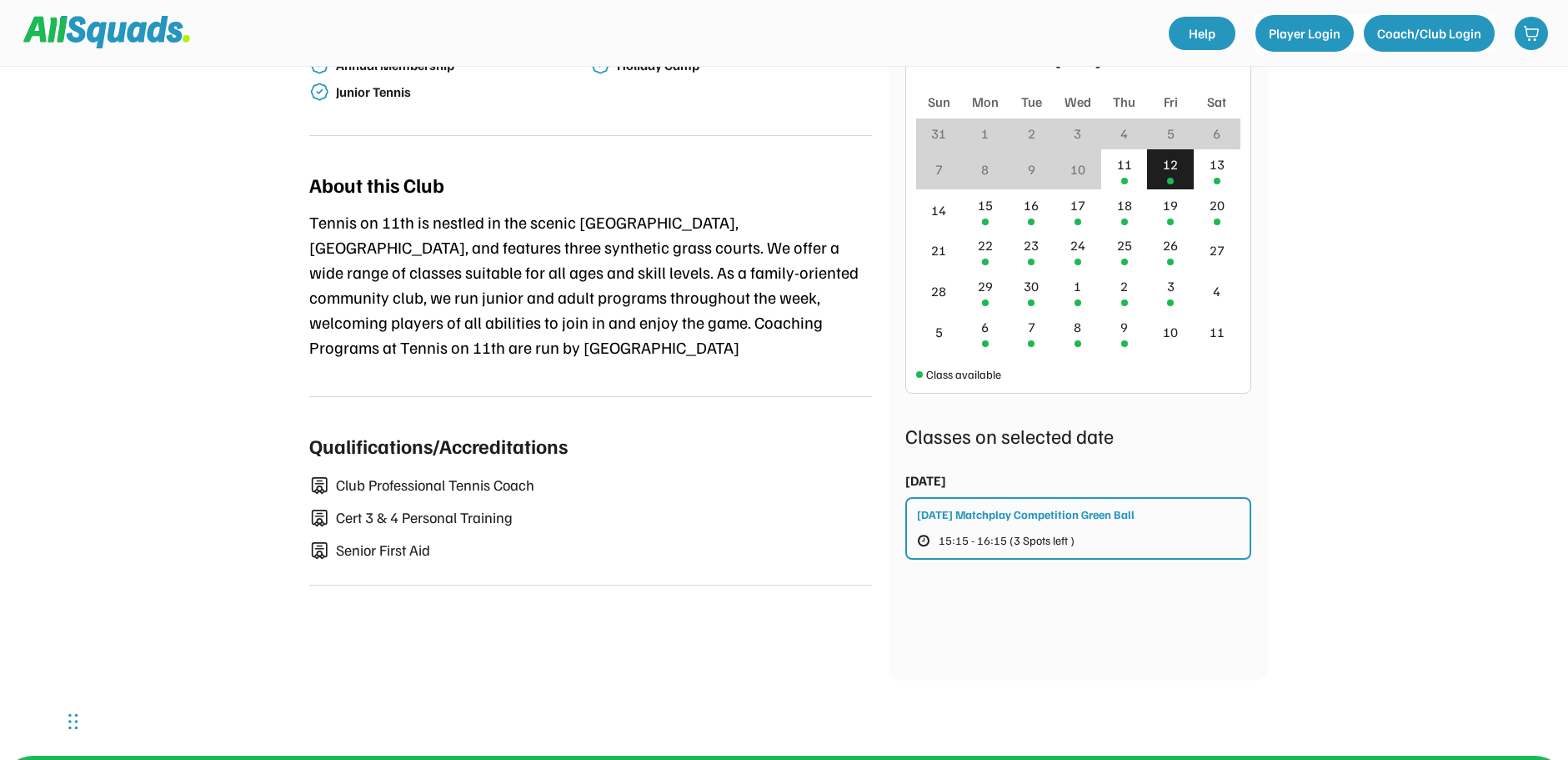
click at [994, 516] on div "Friday Matchplay Competition Green Ball" at bounding box center [1026, 514] width 218 height 17
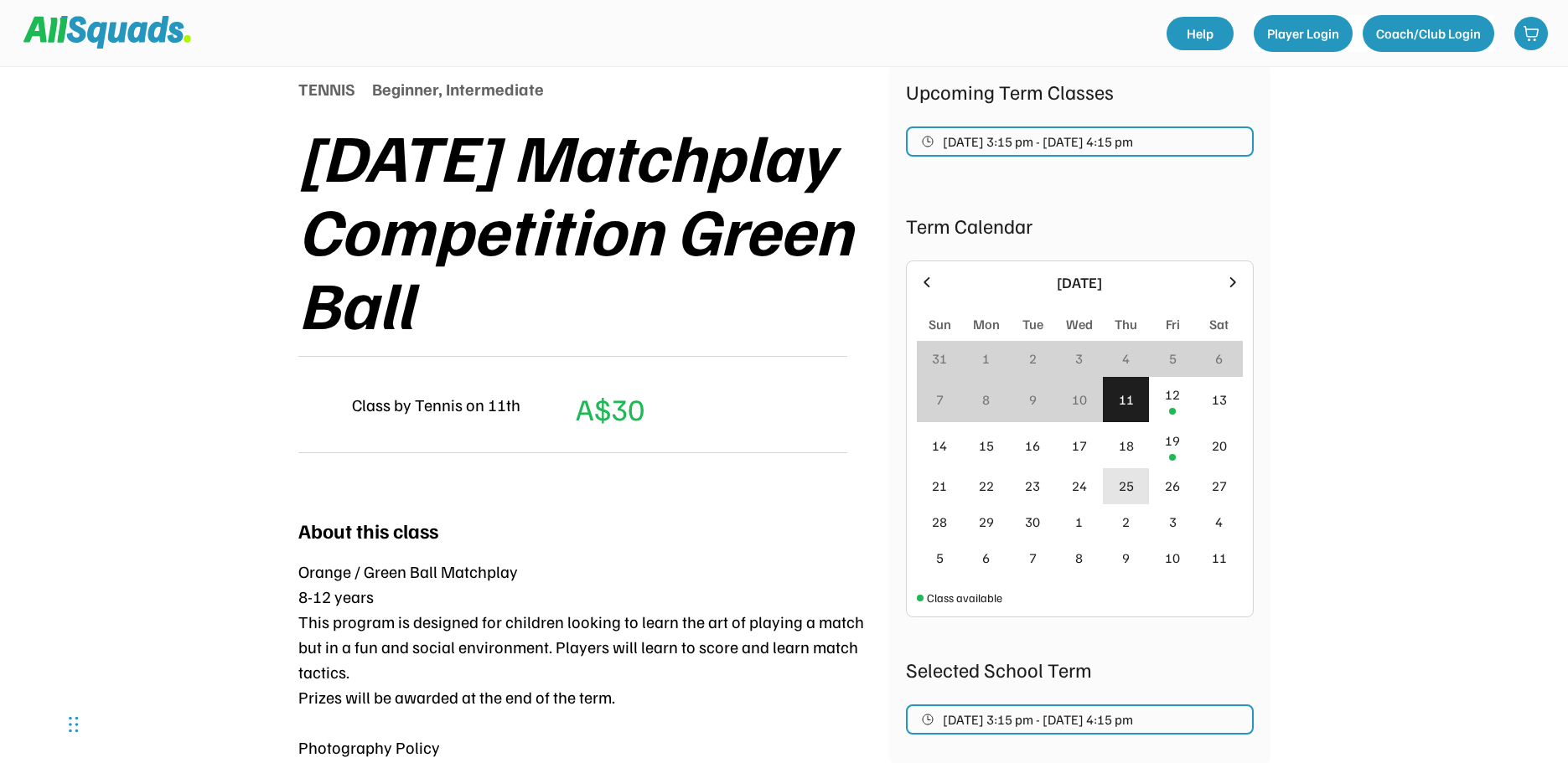
scroll to position [83, 0]
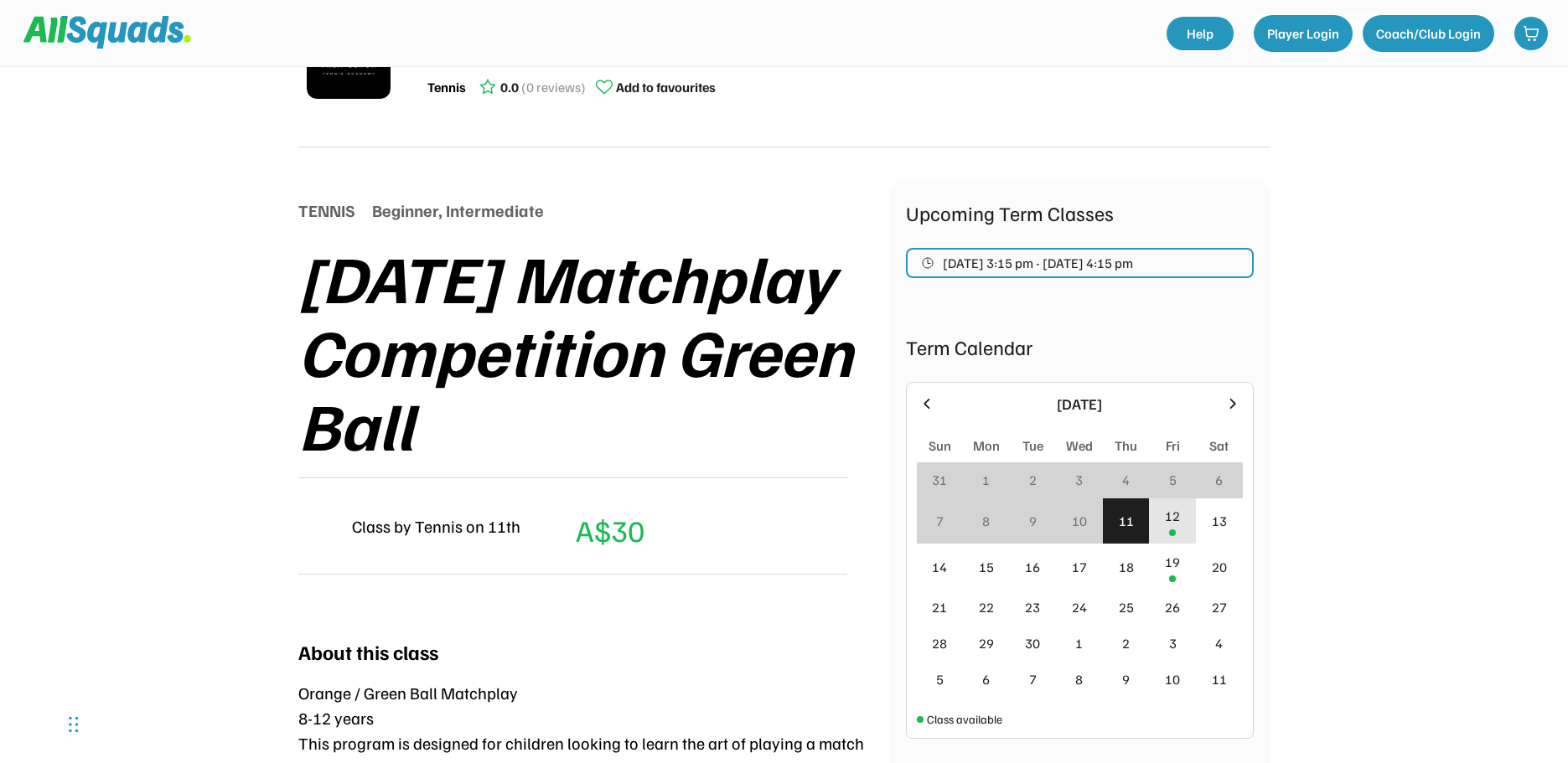
click at [1172, 519] on div "12" at bounding box center [1172, 515] width 15 height 20
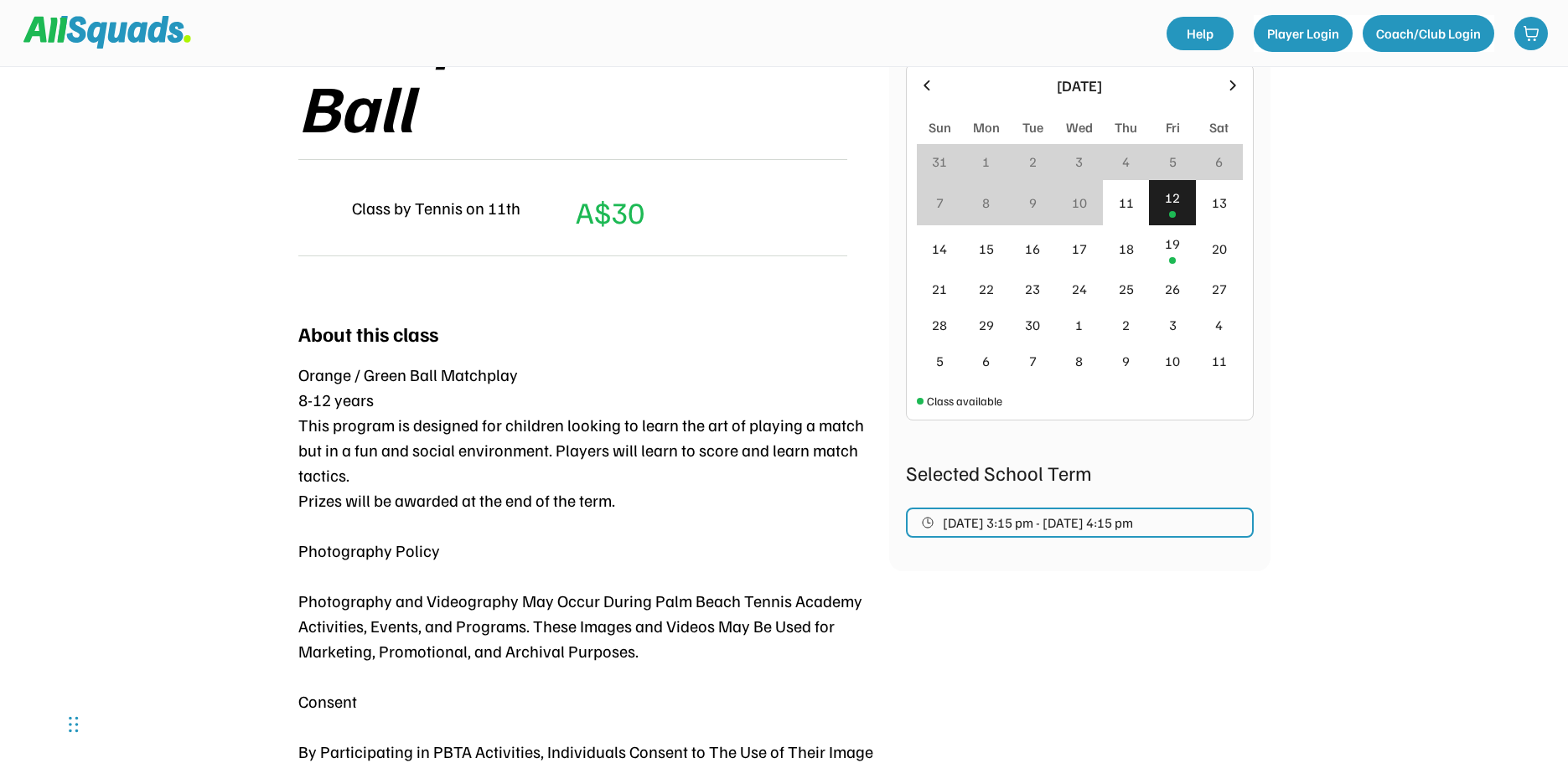
scroll to position [0, 0]
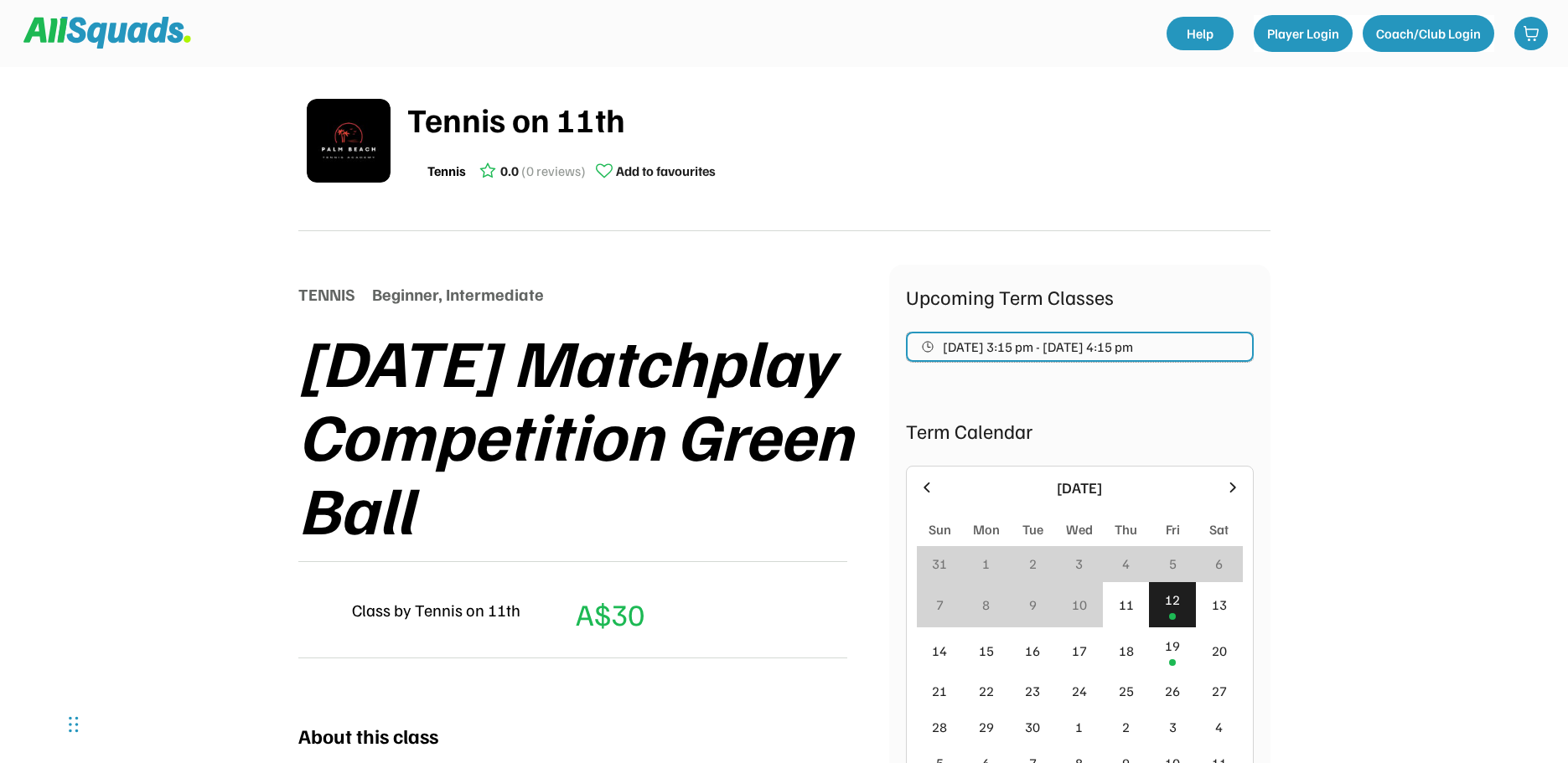
click at [1133, 348] on span "Sep 12, 2025 3:15 pm - Sep 19, 2025 4:15 pm" at bounding box center [1038, 346] width 190 height 13
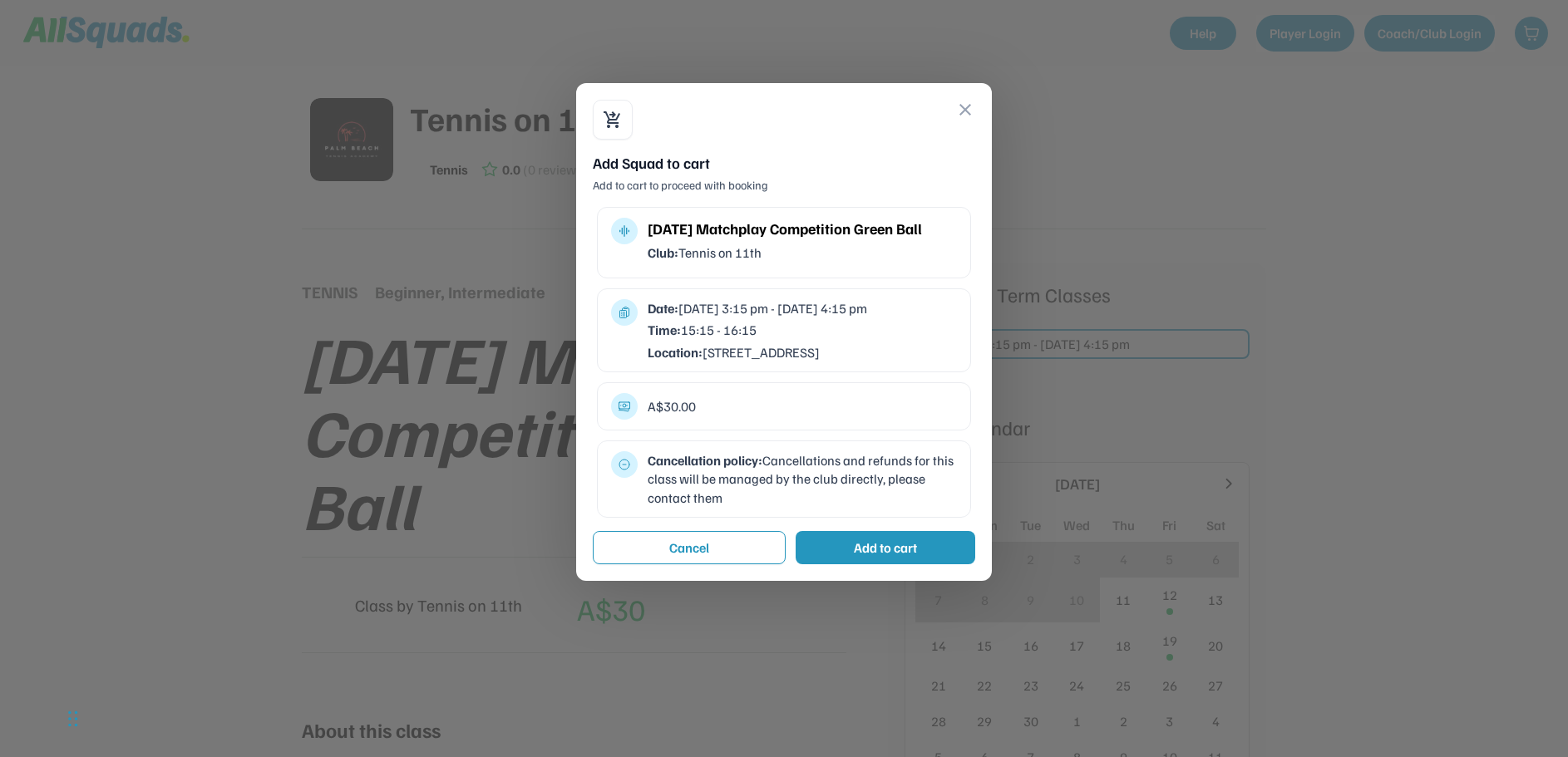
click at [957, 111] on button "close" at bounding box center [965, 110] width 20 height 20
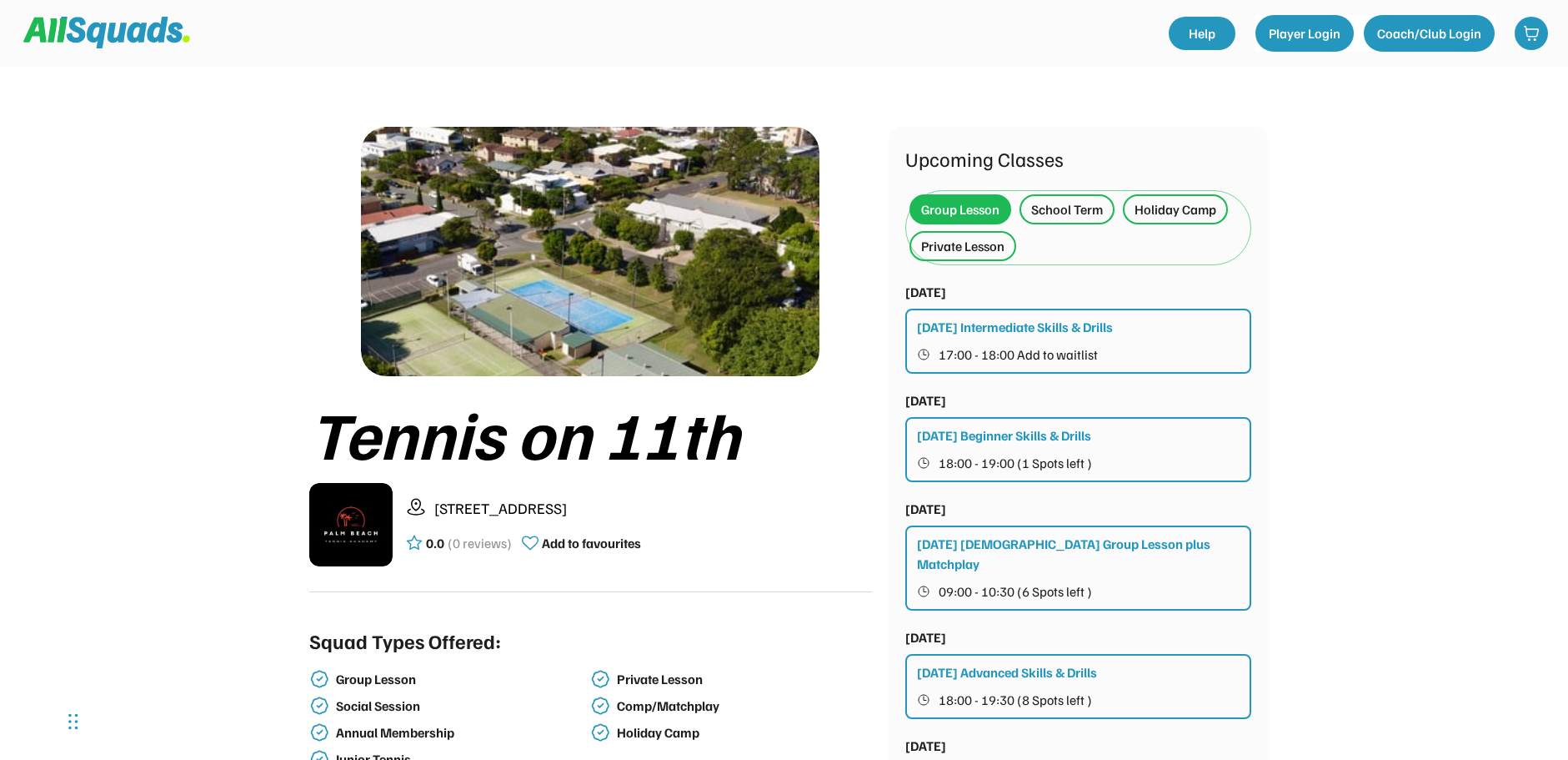
click at [1175, 212] on div "Holiday Camp" at bounding box center [1176, 209] width 82 height 20
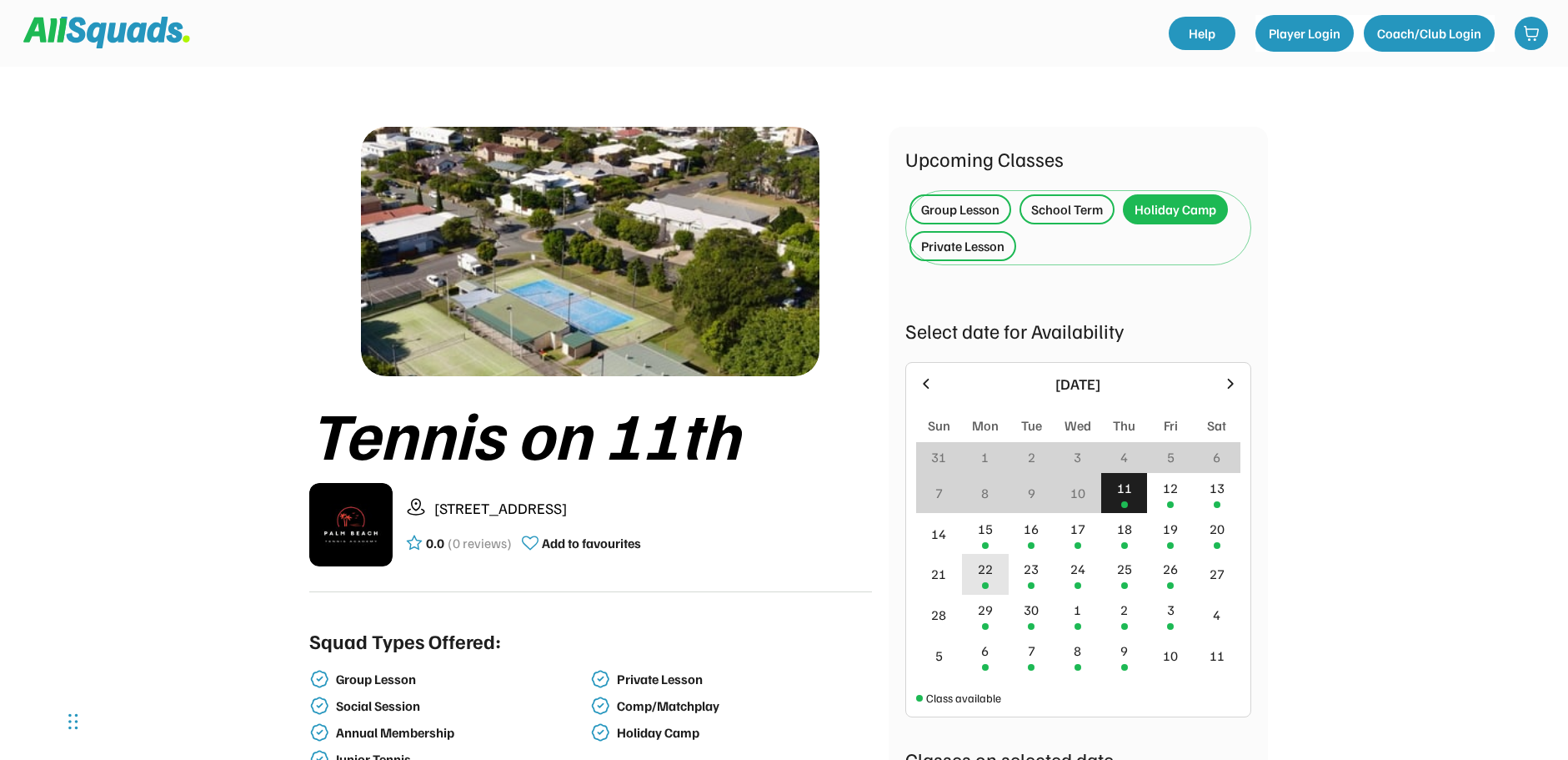
click at [979, 567] on div "22" at bounding box center [986, 569] width 15 height 20
click at [1173, 213] on div "Holiday Camp" at bounding box center [1176, 209] width 82 height 20
click at [1030, 580] on div "23" at bounding box center [1032, 574] width 47 height 41
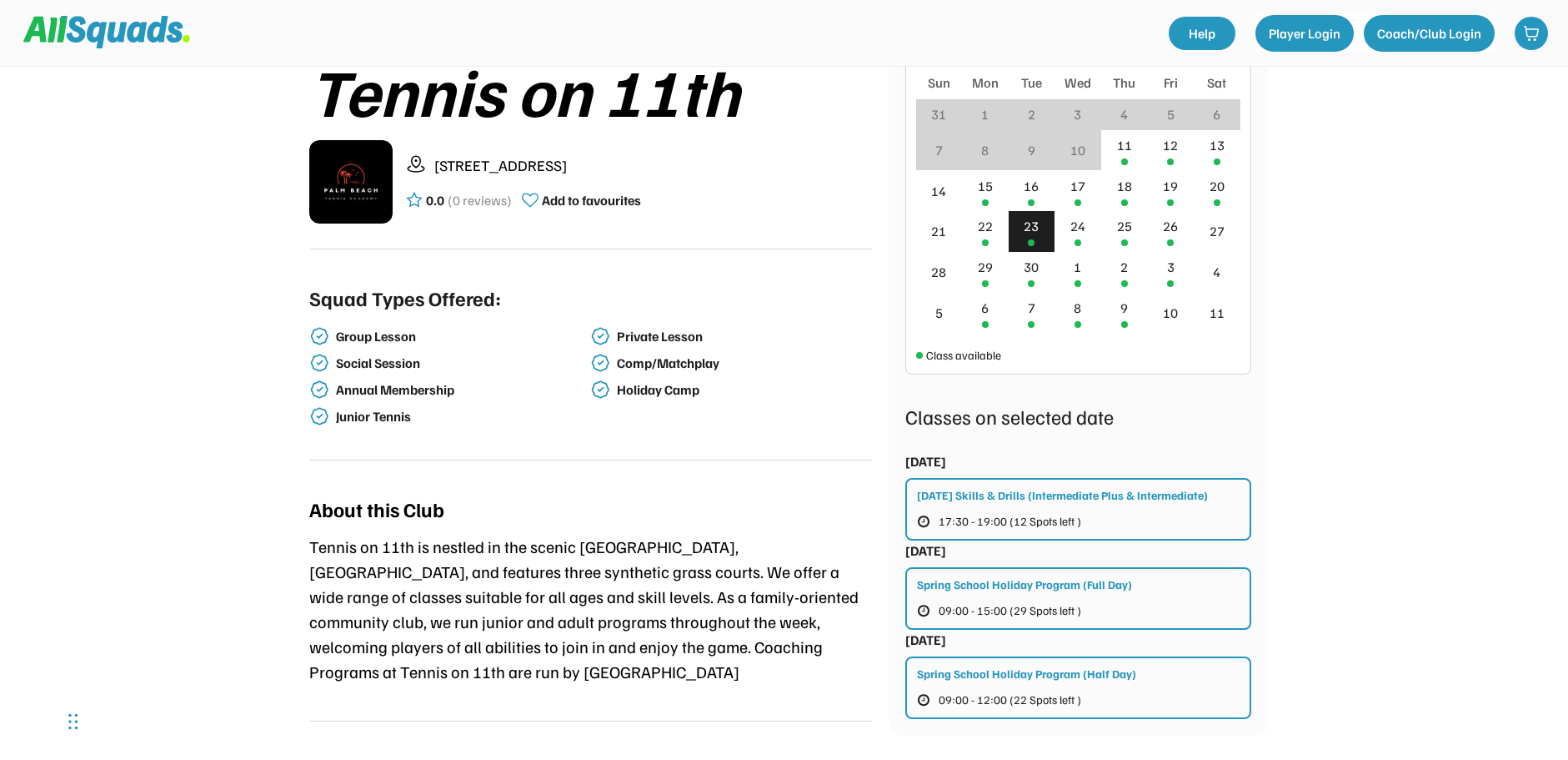
scroll to position [68, 0]
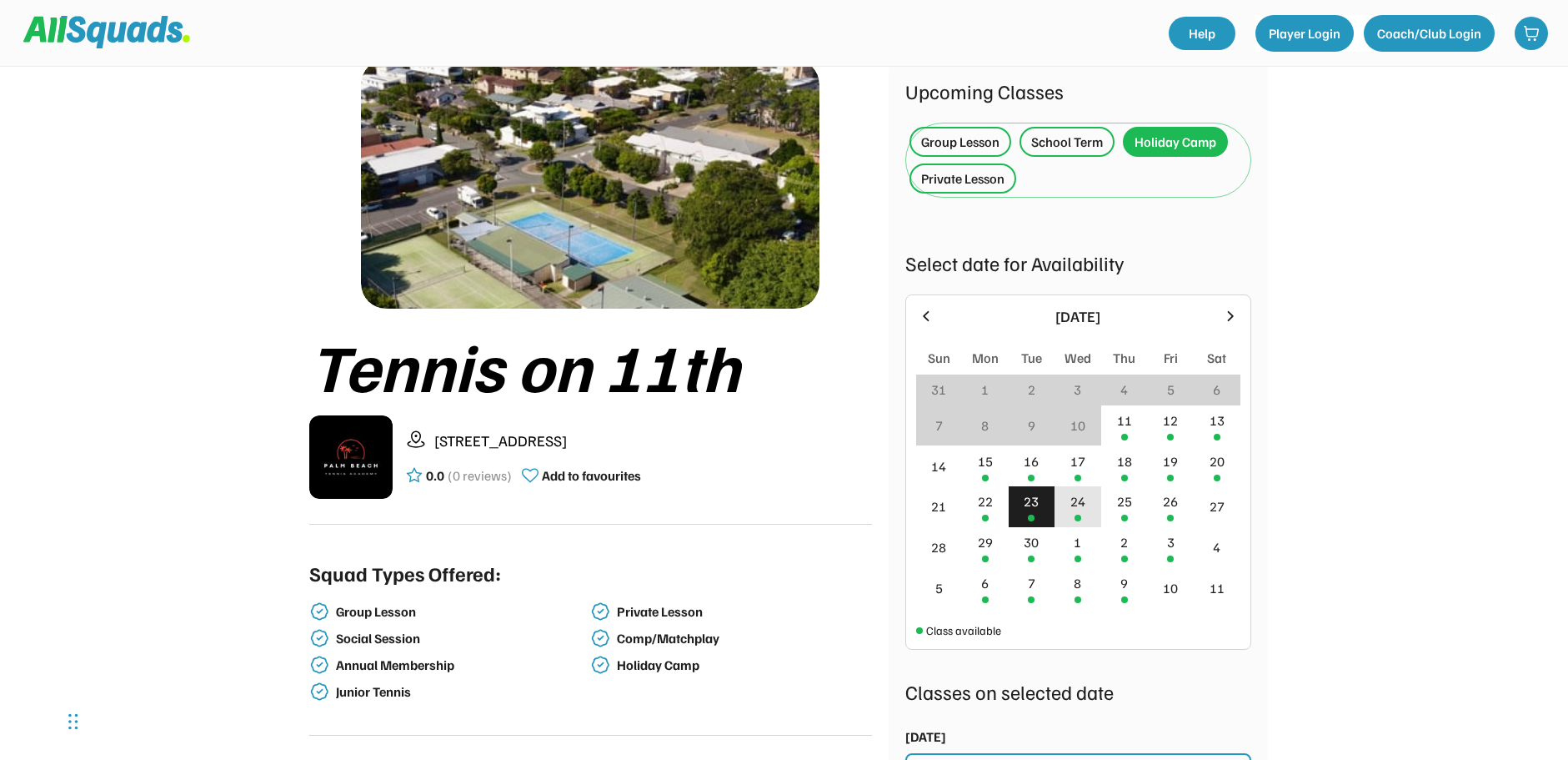
click at [1075, 501] on div "24" at bounding box center [1078, 501] width 15 height 20
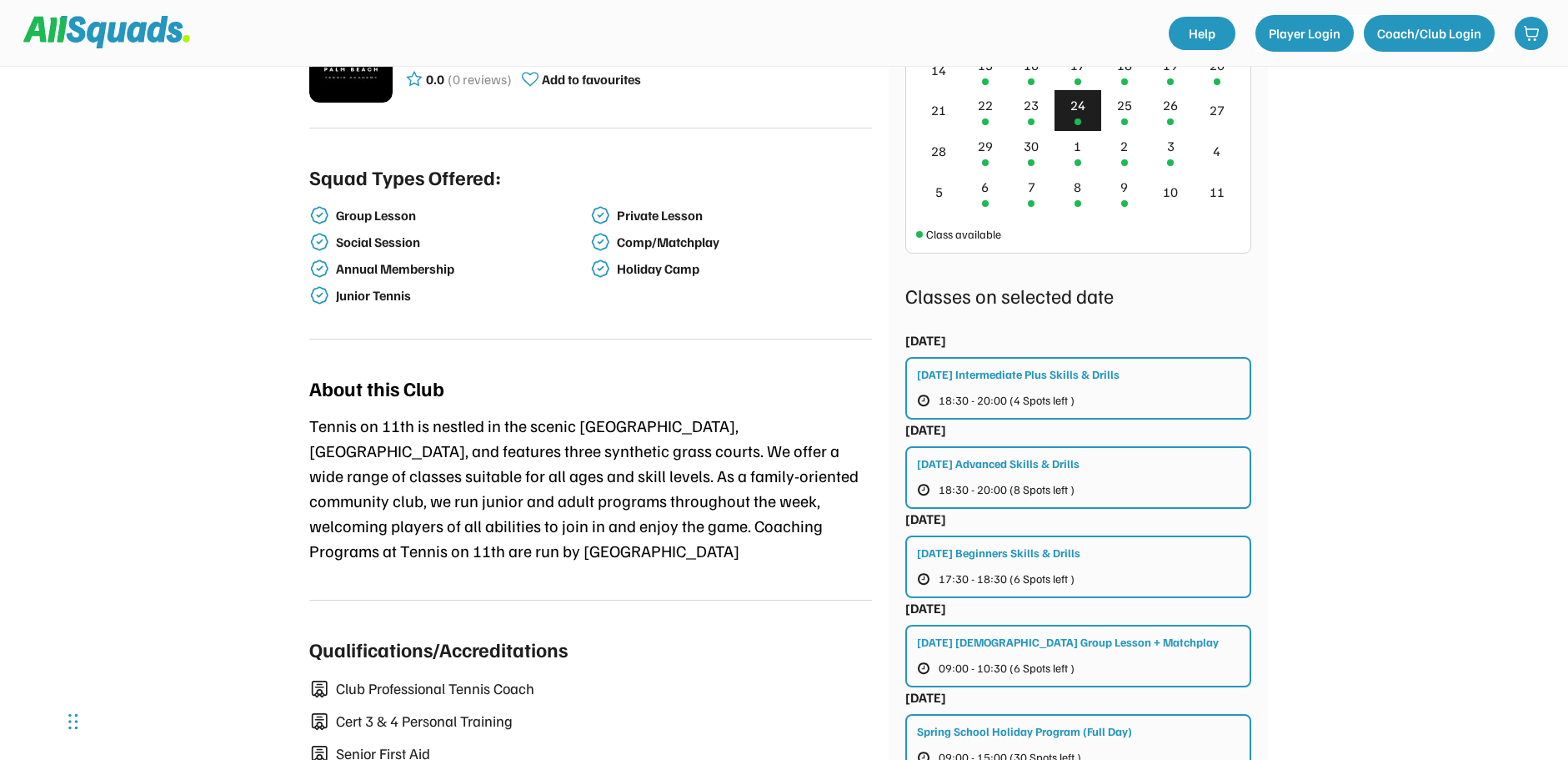
scroll to position [317, 0]
